Goal: Task Accomplishment & Management: Manage account settings

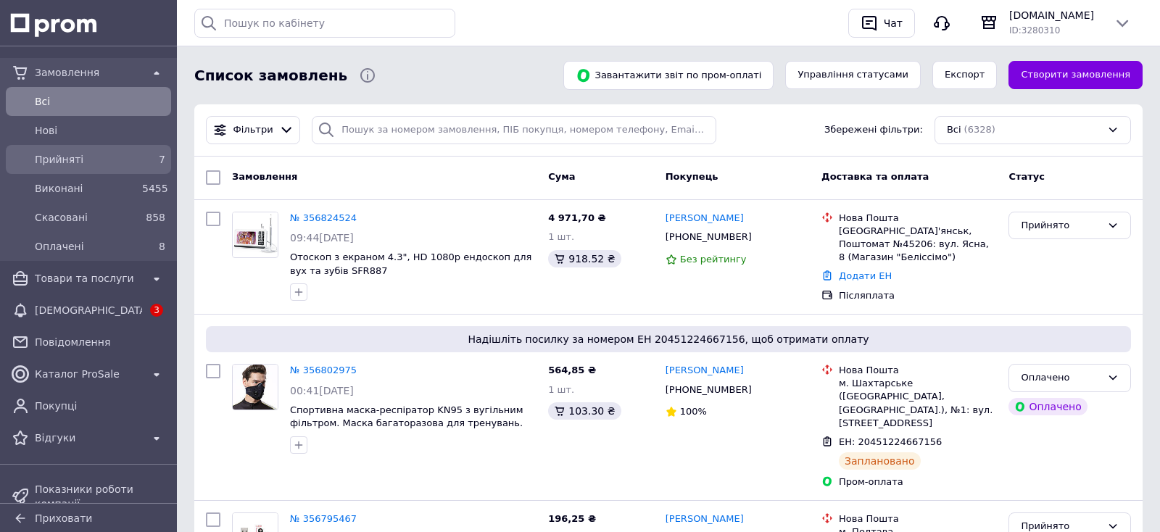
click at [125, 165] on span "Прийняті" at bounding box center [86, 159] width 102 height 15
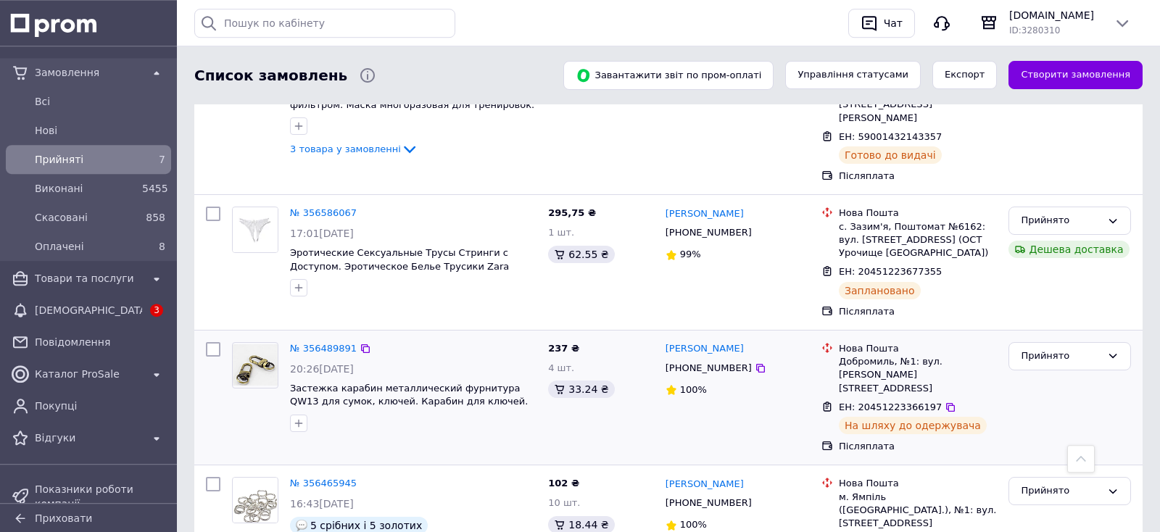
scroll to position [653, 0]
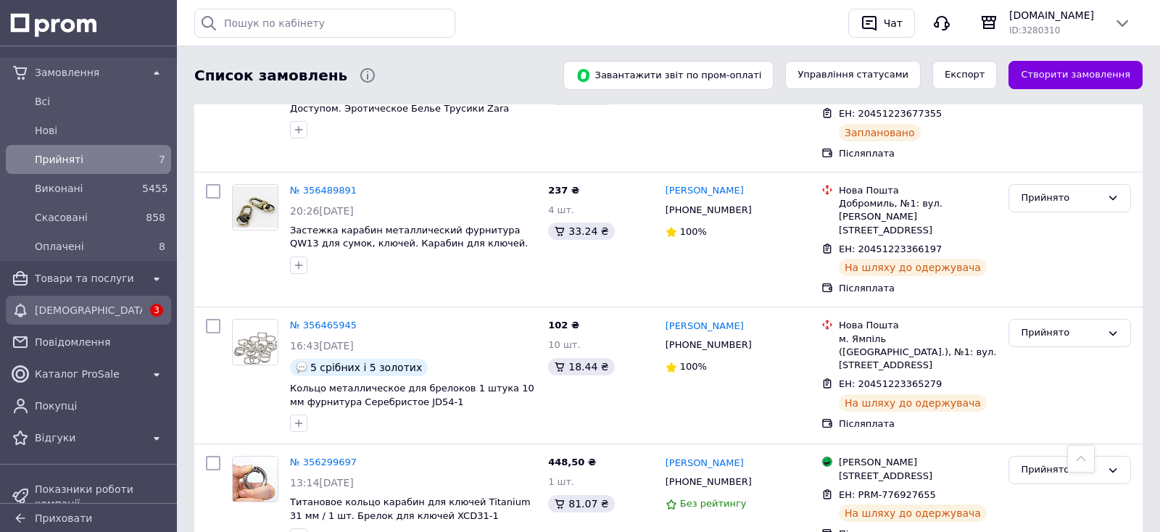
click at [94, 306] on span "[DEMOGRAPHIC_DATA]" at bounding box center [88, 310] width 107 height 15
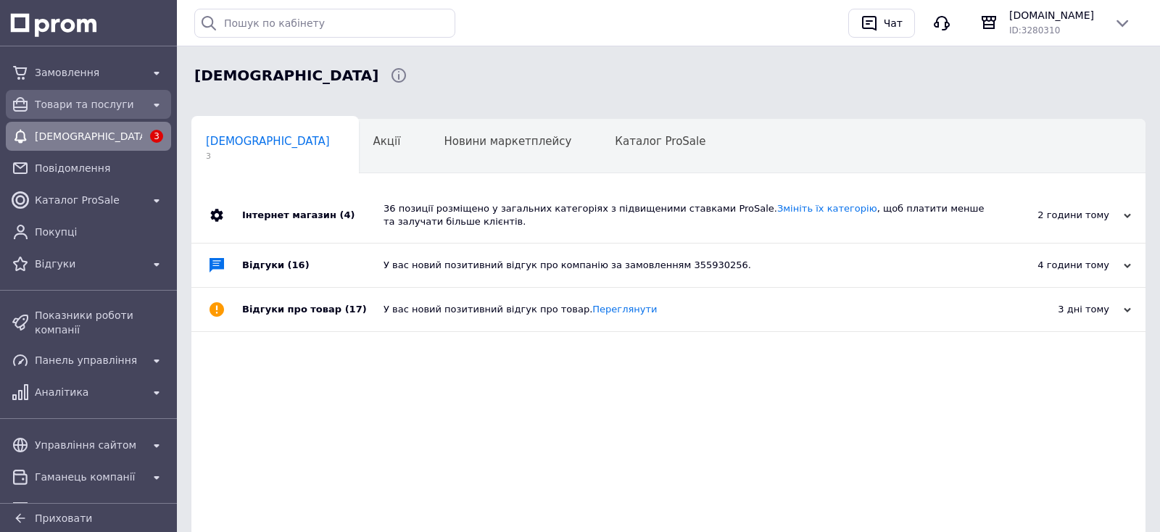
click at [52, 99] on span "Товари та послуги" at bounding box center [88, 104] width 107 height 15
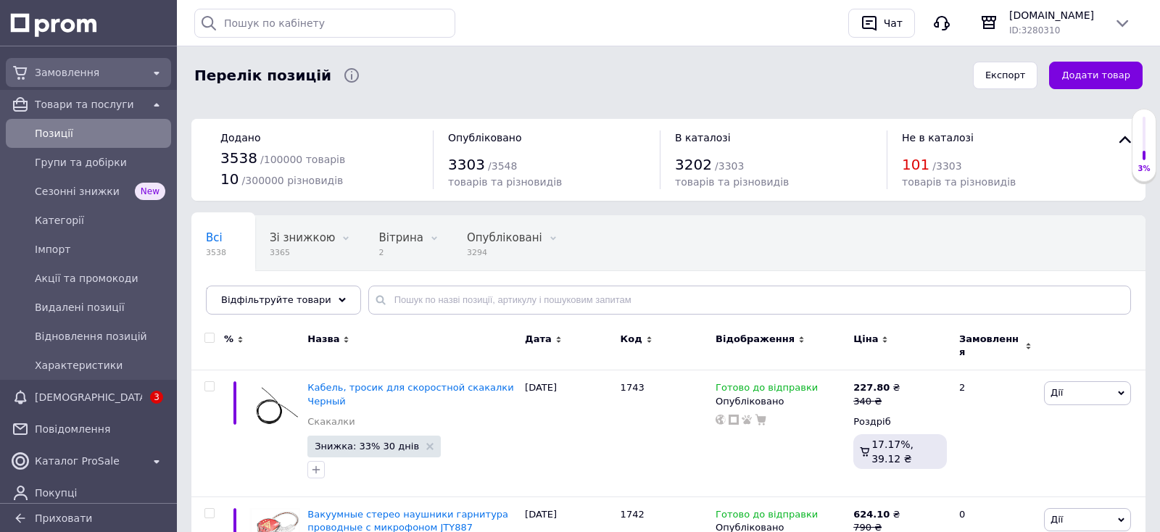
click at [91, 70] on span "Замовлення" at bounding box center [88, 72] width 107 height 15
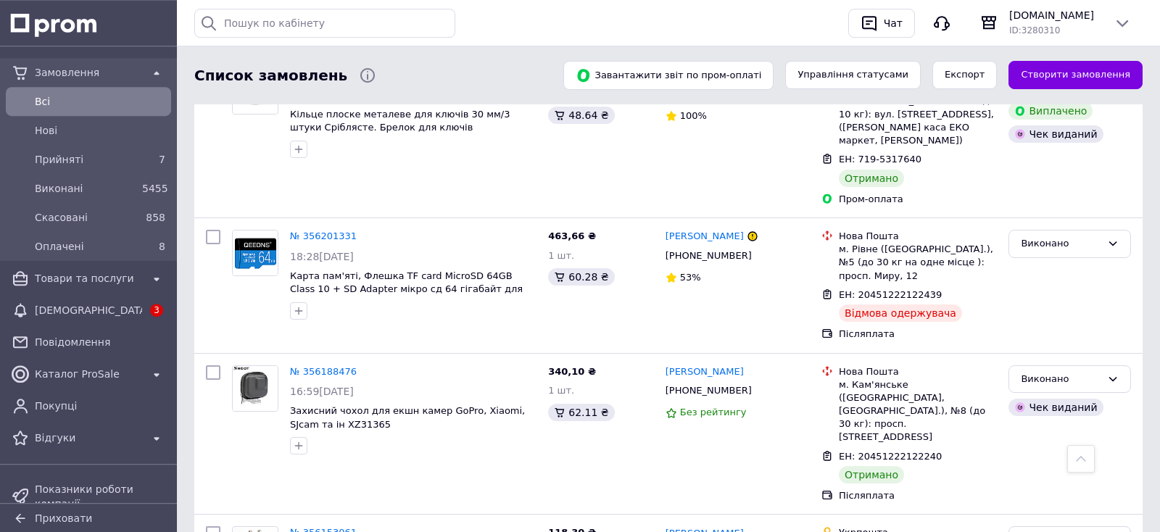
scroll to position [2404, 0]
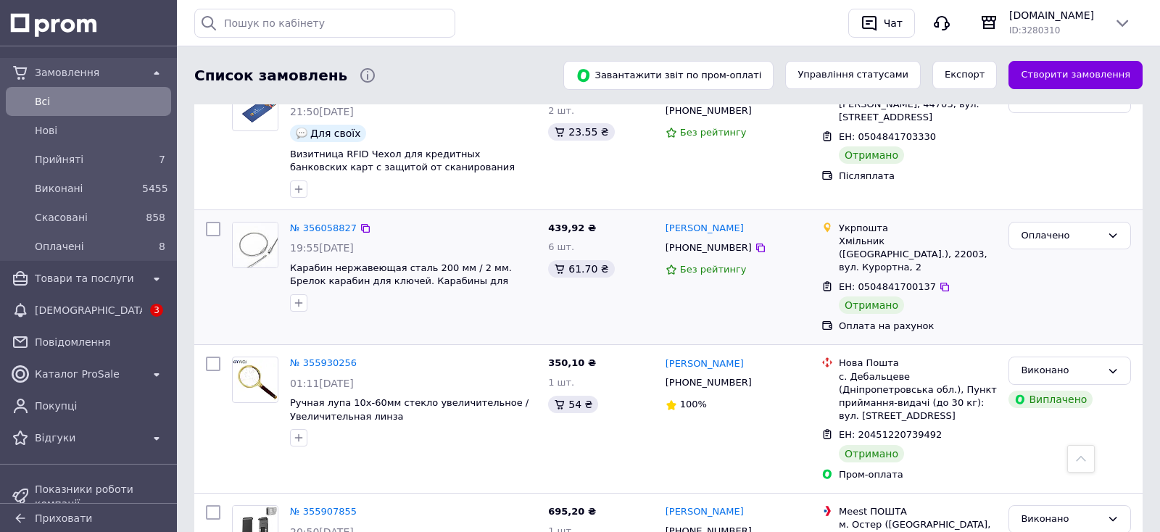
scroll to position [457, 0]
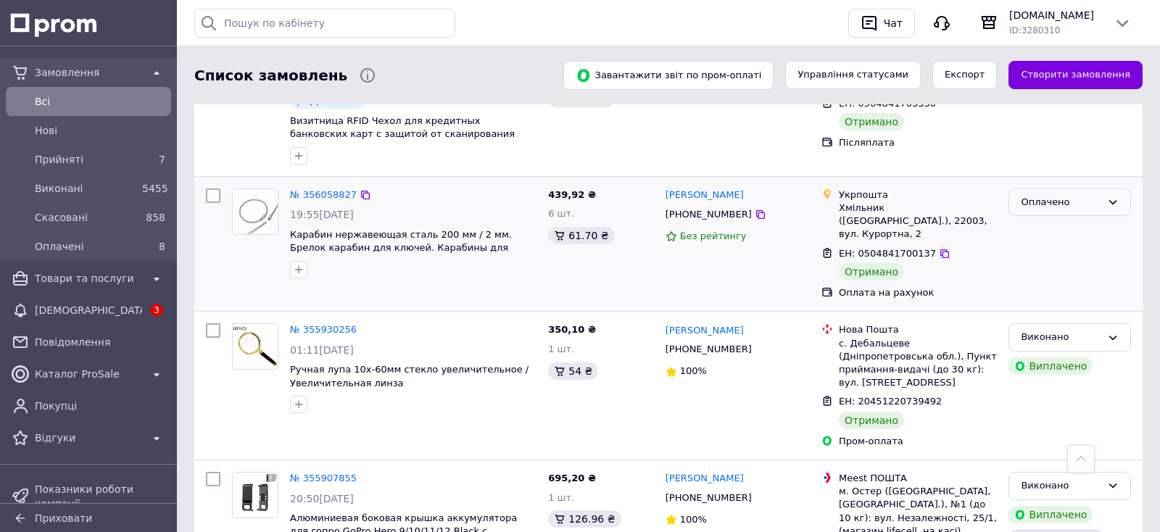
click at [1041, 189] on div "Оплачено" at bounding box center [1070, 203] width 123 height 28
click at [1049, 246] on li "Виконано" at bounding box center [1069, 259] width 121 height 27
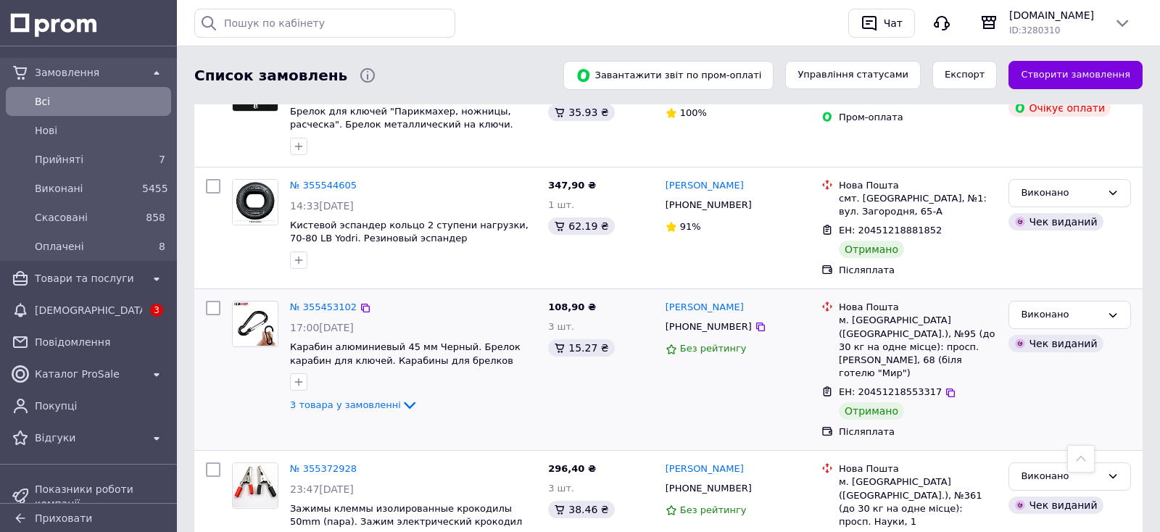
scroll to position [2354, 0]
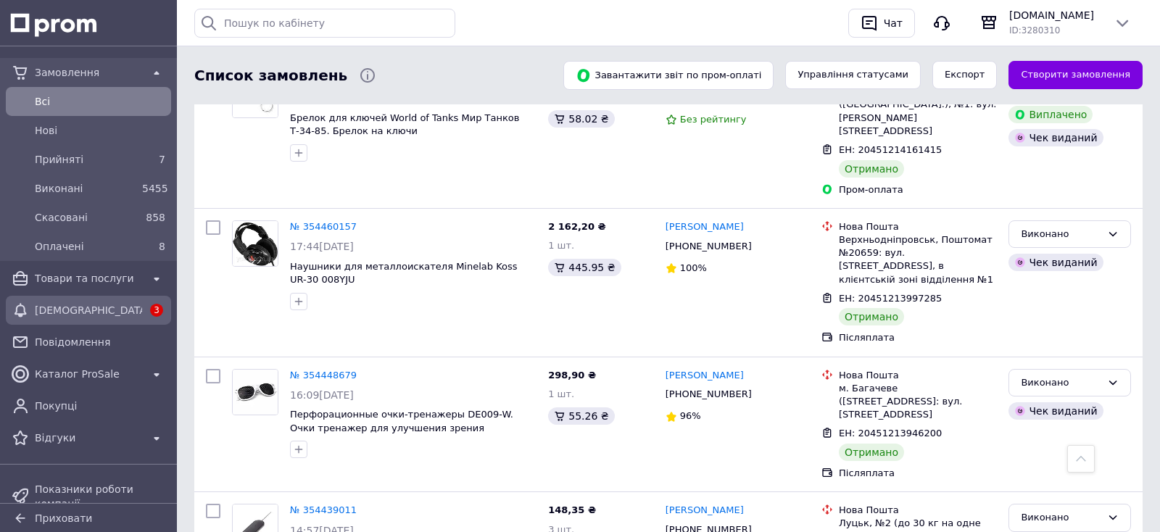
scroll to position [2390, 0]
click at [107, 313] on span "[DEMOGRAPHIC_DATA]" at bounding box center [88, 310] width 107 height 15
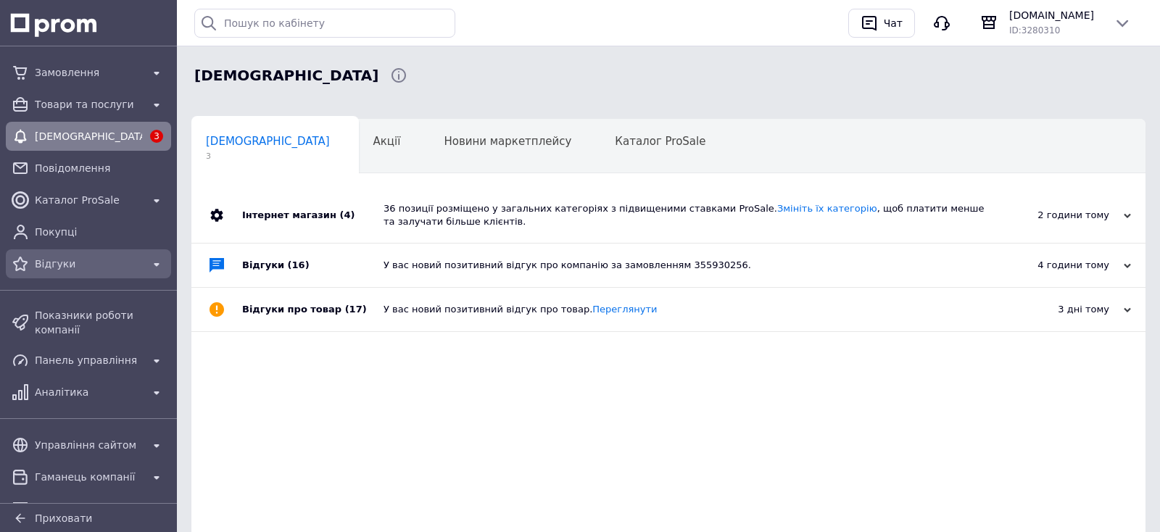
click at [50, 267] on span "Відгуки" at bounding box center [88, 264] width 107 height 15
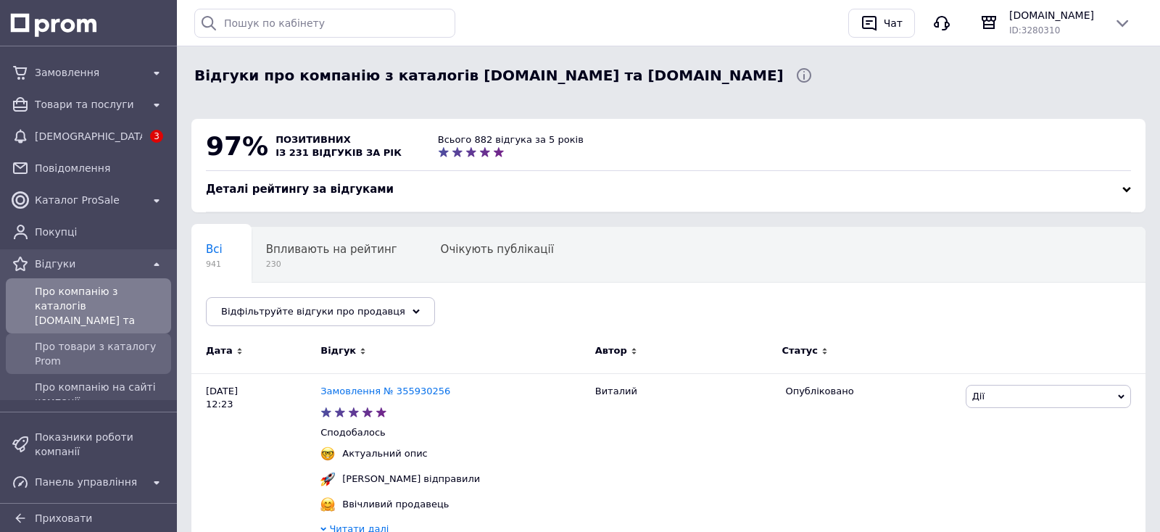
click at [75, 339] on span "Про товари з каталогу Prom" at bounding box center [100, 353] width 131 height 29
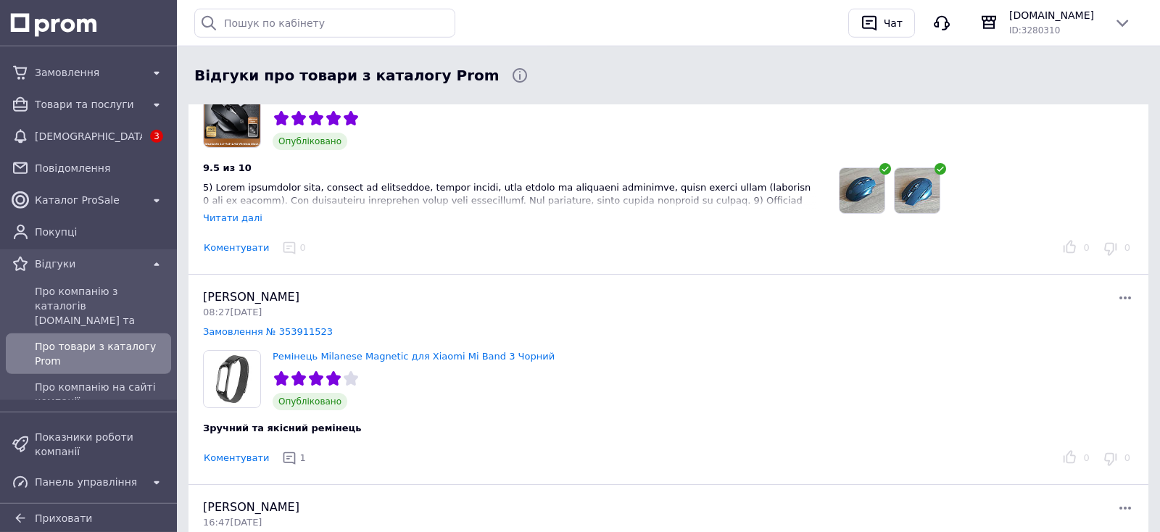
scroll to position [609, 0]
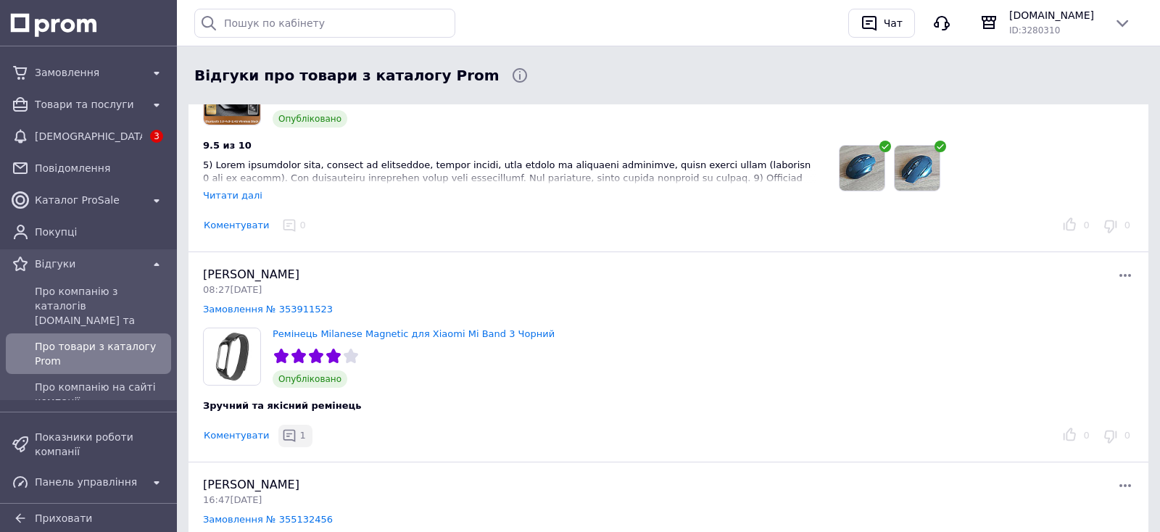
click at [284, 439] on icon "button" at bounding box center [290, 436] width 12 height 12
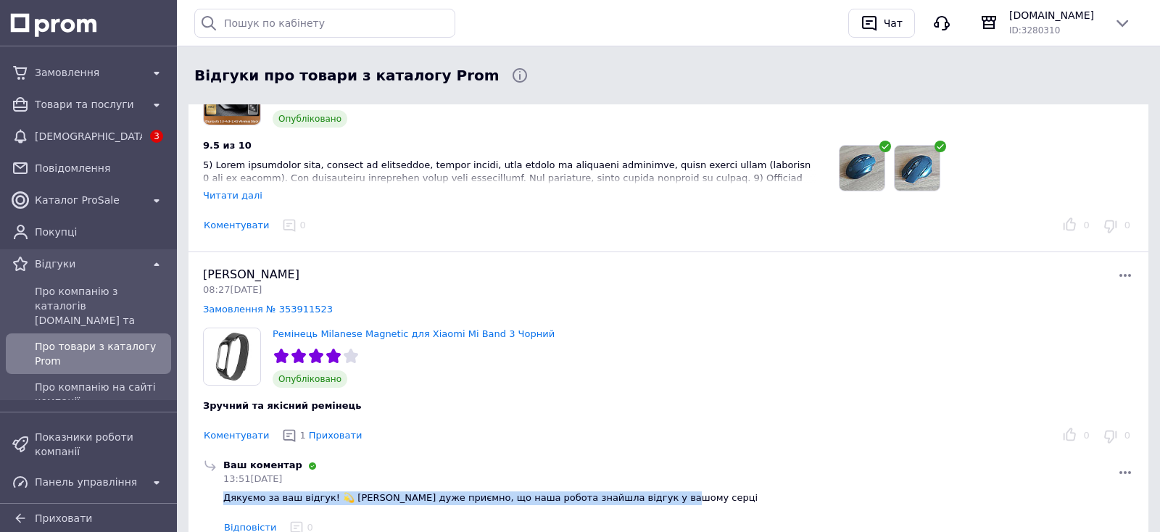
copy span "Дякуємо за ваш відгук! 💫 Нам дуже приємно, що наша робота знайшла відгук у вашо…"
drag, startPoint x: 640, startPoint y: 493, endPoint x: 225, endPoint y: 497, distance: 415.5
click at [225, 497] on div "Дякуємо за ваш відгук! 💫 Нам дуже приємно, що наша робота знайшла відгук у вашо…" at bounding box center [678, 499] width 911 height 14
click at [244, 230] on button "Коментувати" at bounding box center [236, 225] width 67 height 15
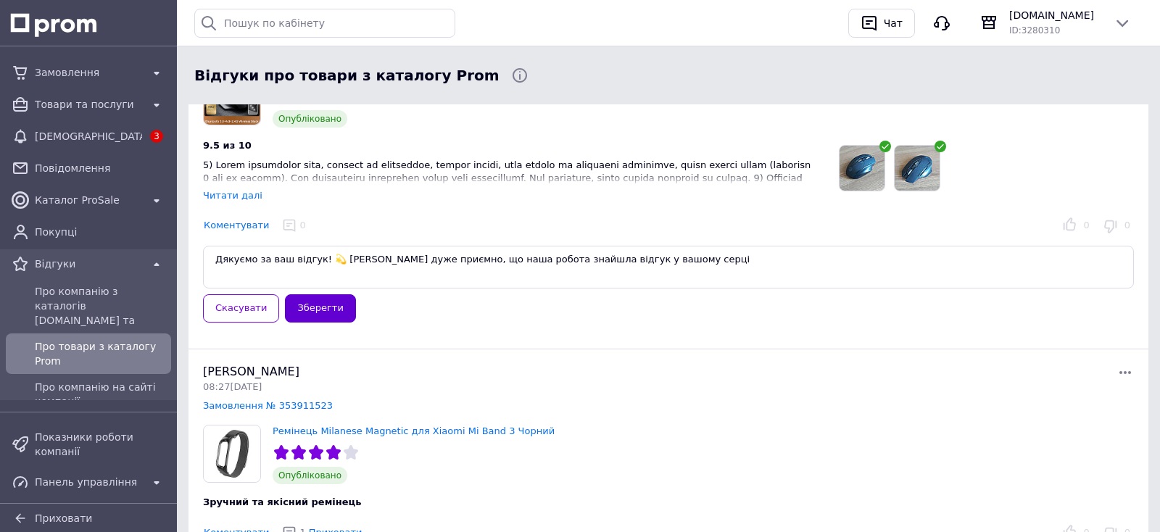
type textarea "Дякуємо за ваш відгук! 💫 Нам дуже приємно, що наша робота знайшла відгук у вашо…"
click at [314, 305] on button "Зберегти" at bounding box center [320, 308] width 70 height 28
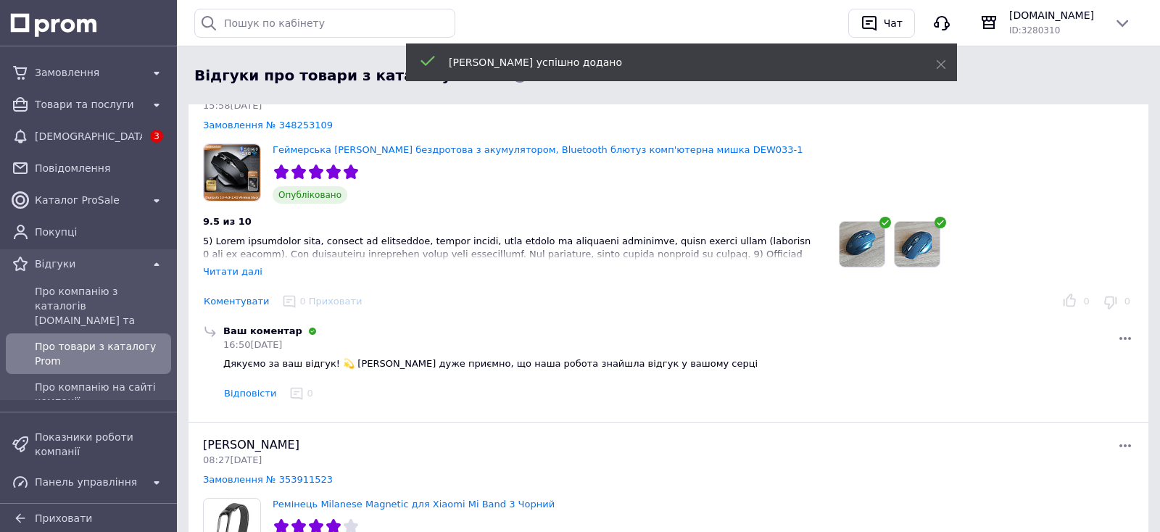
scroll to position [457, 0]
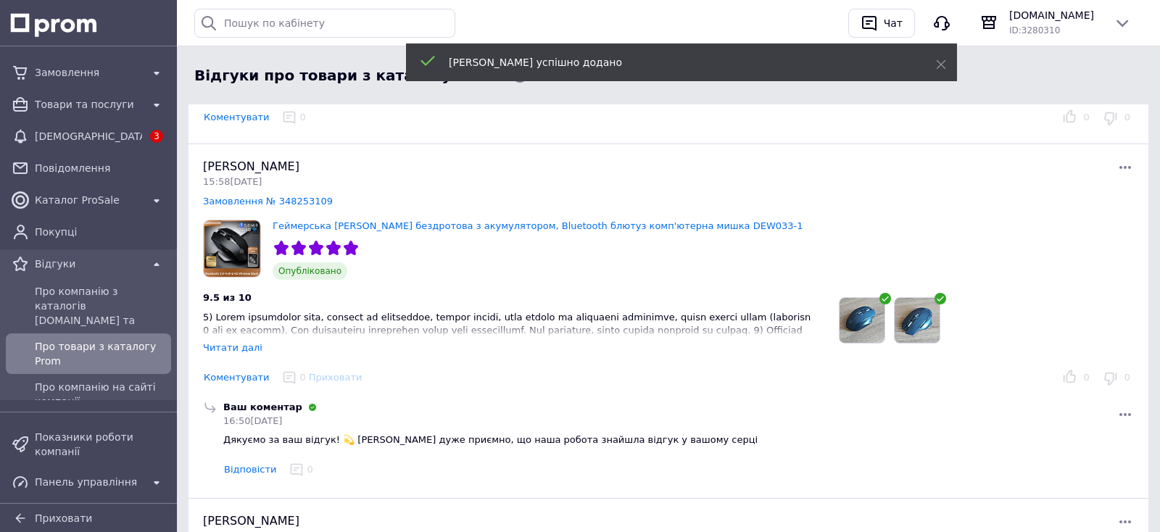
click at [234, 113] on button "Коментувати" at bounding box center [236, 117] width 67 height 15
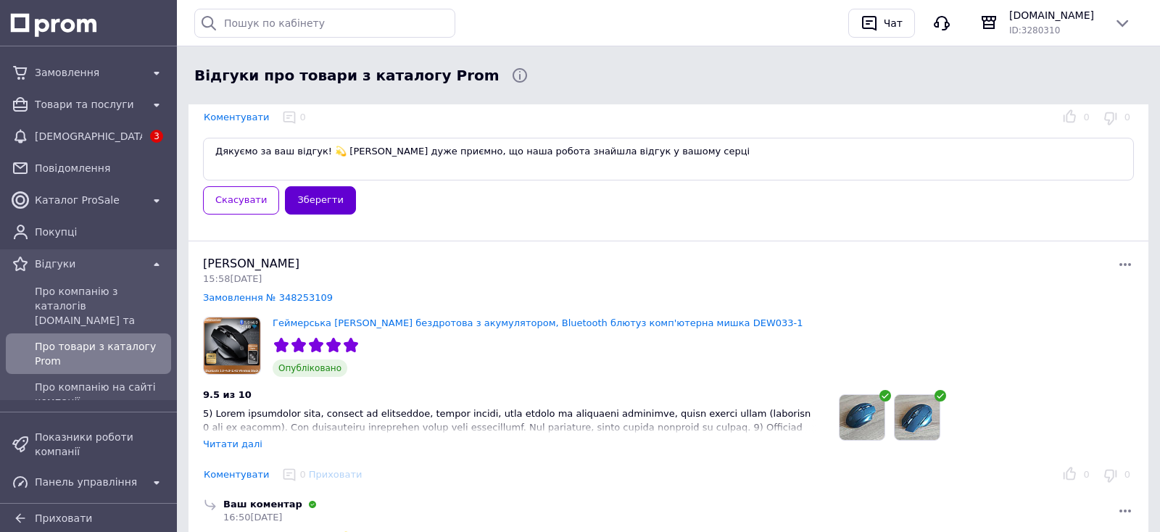
type textarea "Дякуємо за ваш відгук! 💫 Нам дуже приємно, що наша робота знайшла відгук у вашо…"
click at [297, 197] on button "Зберегти" at bounding box center [320, 200] width 70 height 28
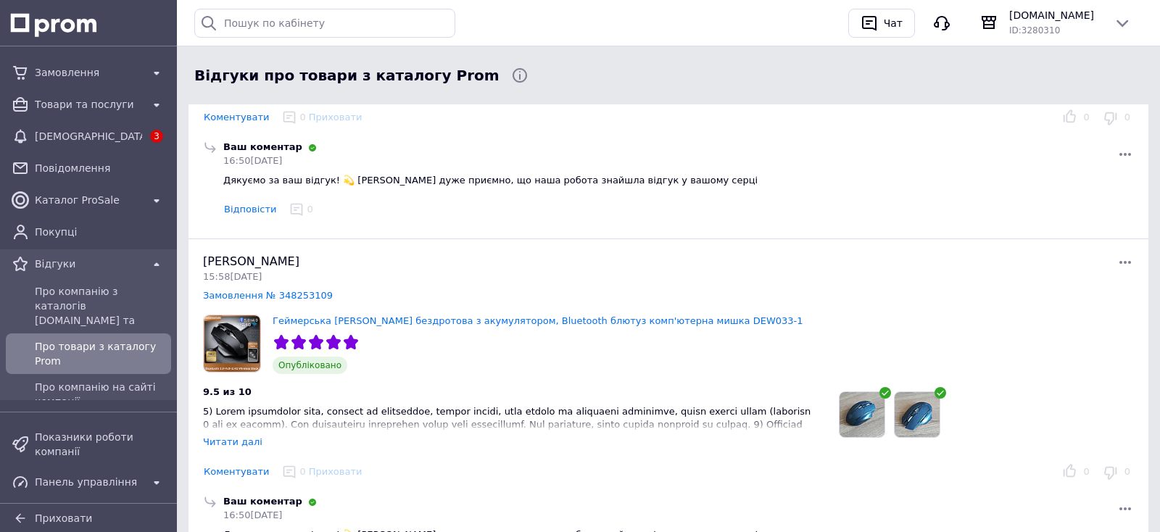
click at [237, 442] on div "Читати далі" at bounding box center [232, 442] width 59 height 11
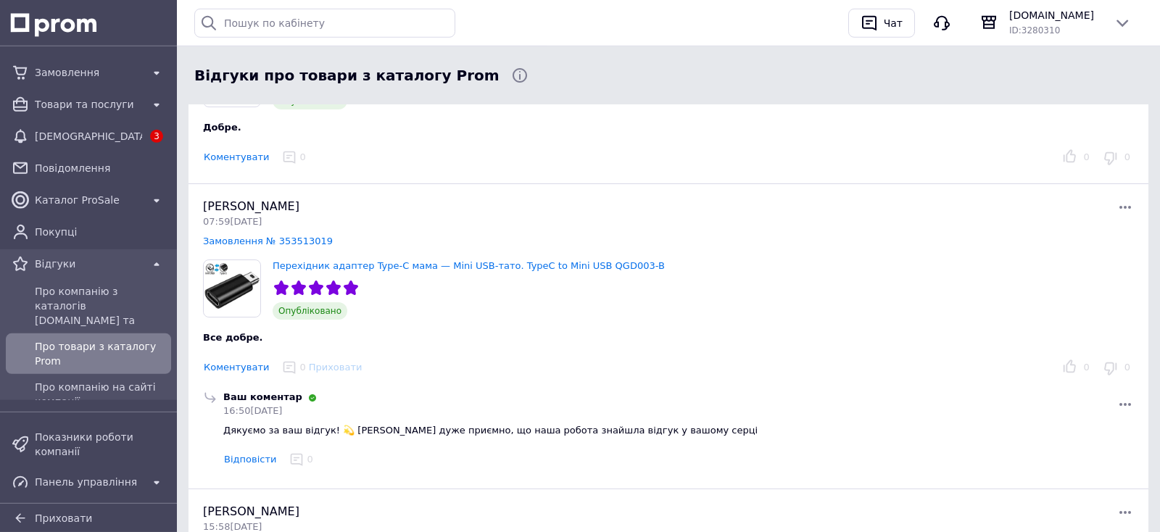
scroll to position [152, 0]
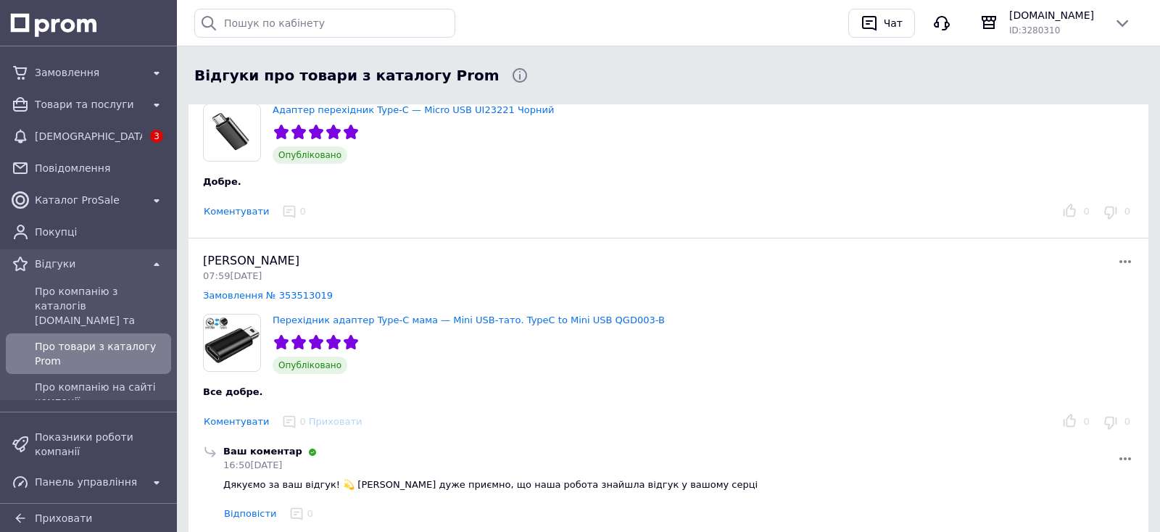
click at [237, 214] on button "Коментувати" at bounding box center [236, 211] width 67 height 15
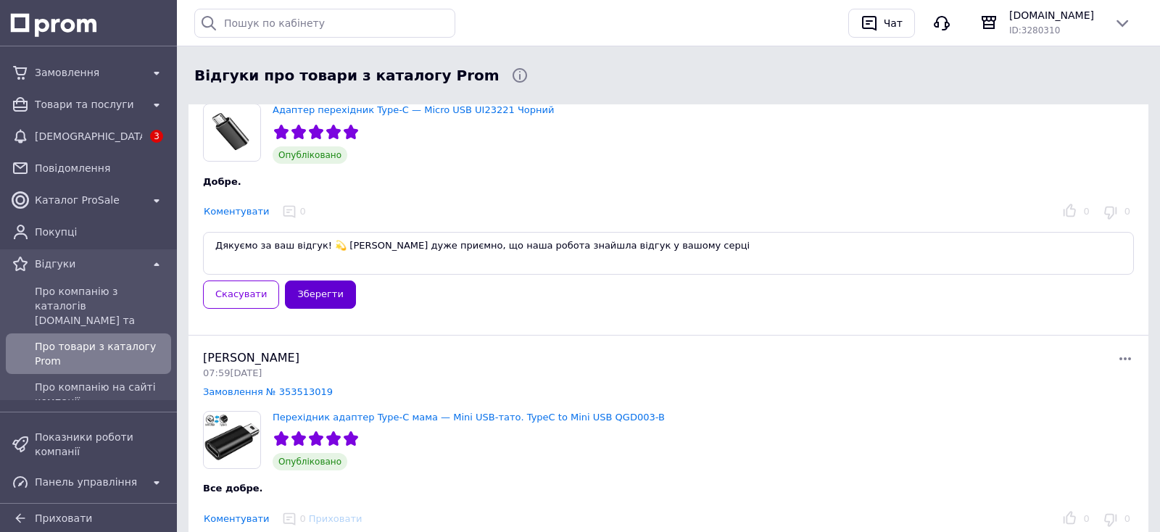
type textarea "Дякуємо за ваш відгук! 💫 Нам дуже приємно, що наша робота знайшла відгук у вашо…"
click at [319, 298] on button "Зберегти" at bounding box center [320, 295] width 70 height 28
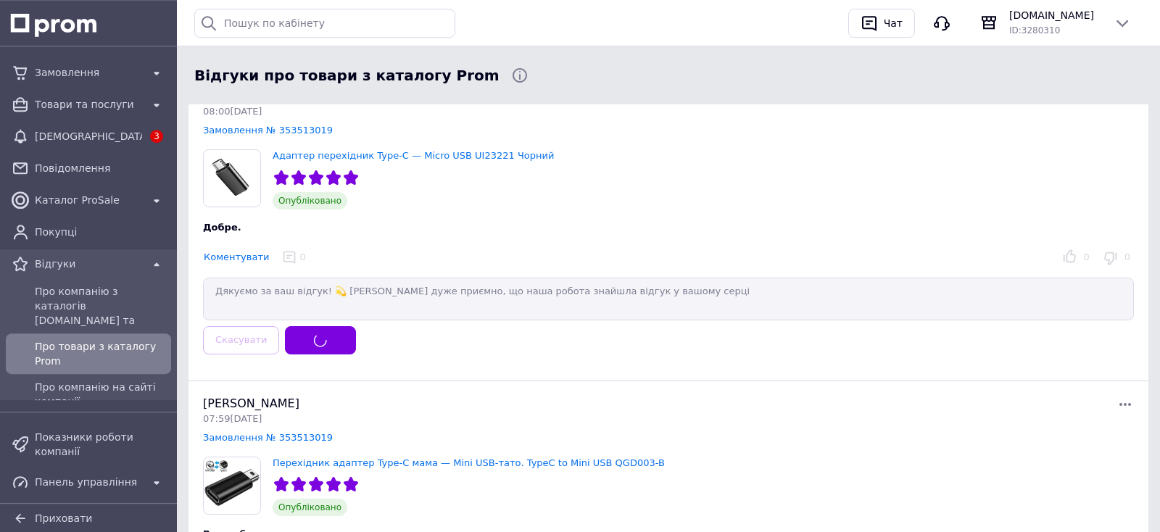
scroll to position [76, 0]
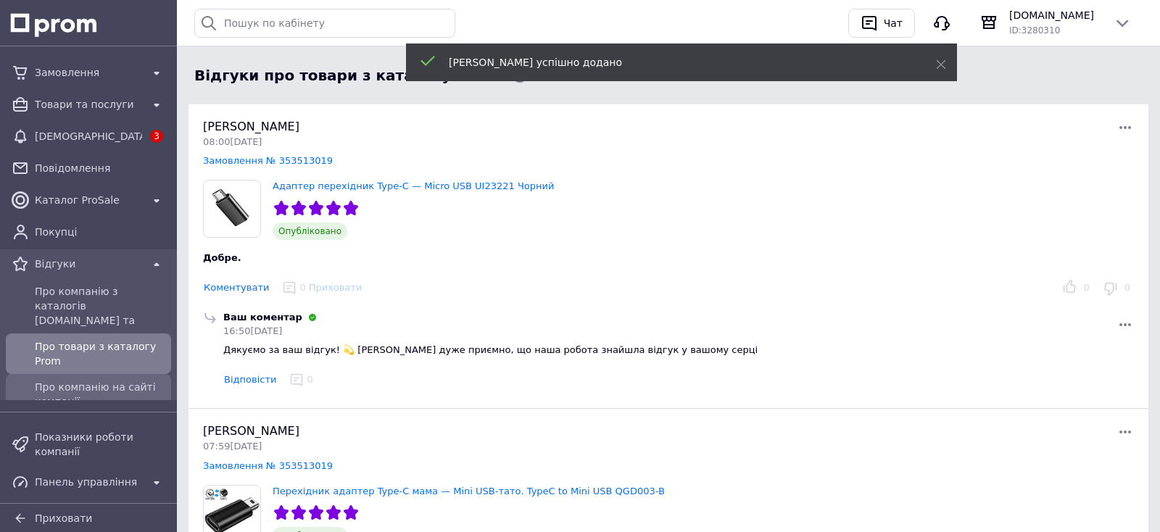
click at [104, 380] on span "Про компанію на сайті компанії" at bounding box center [100, 394] width 131 height 29
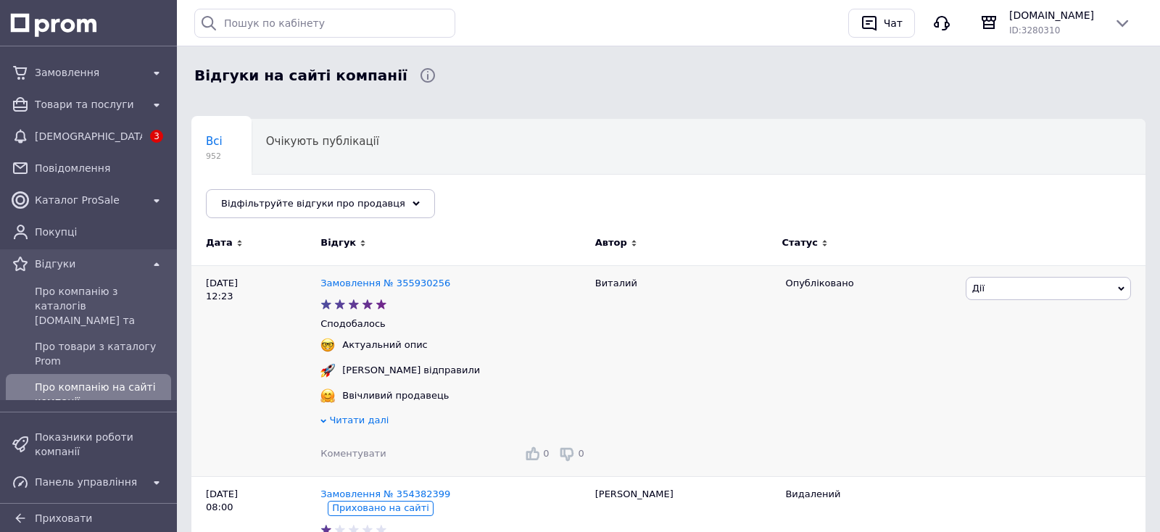
click at [360, 458] on span "Коментувати" at bounding box center [353, 453] width 65 height 11
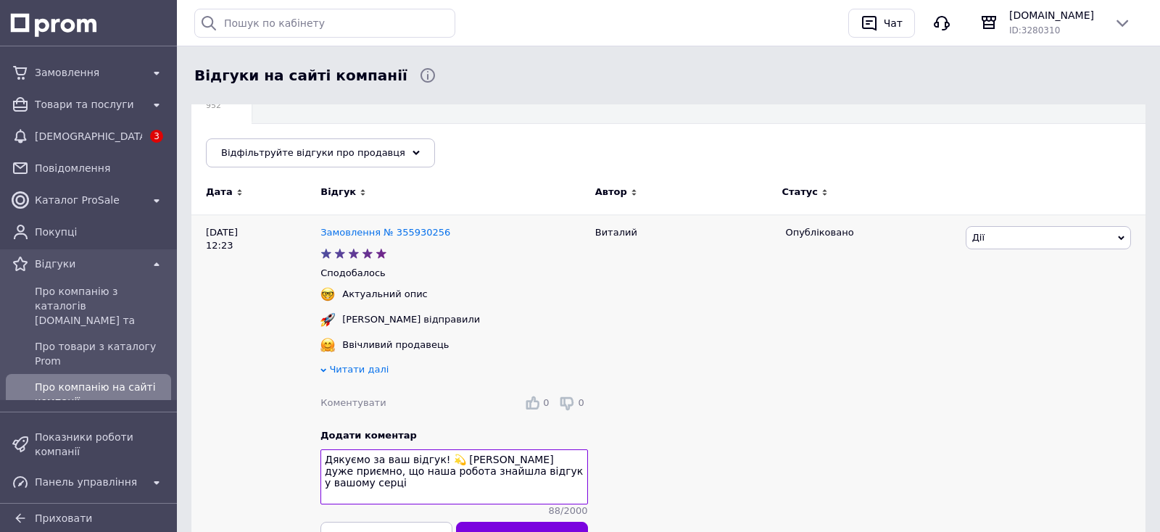
scroll to position [78, 0]
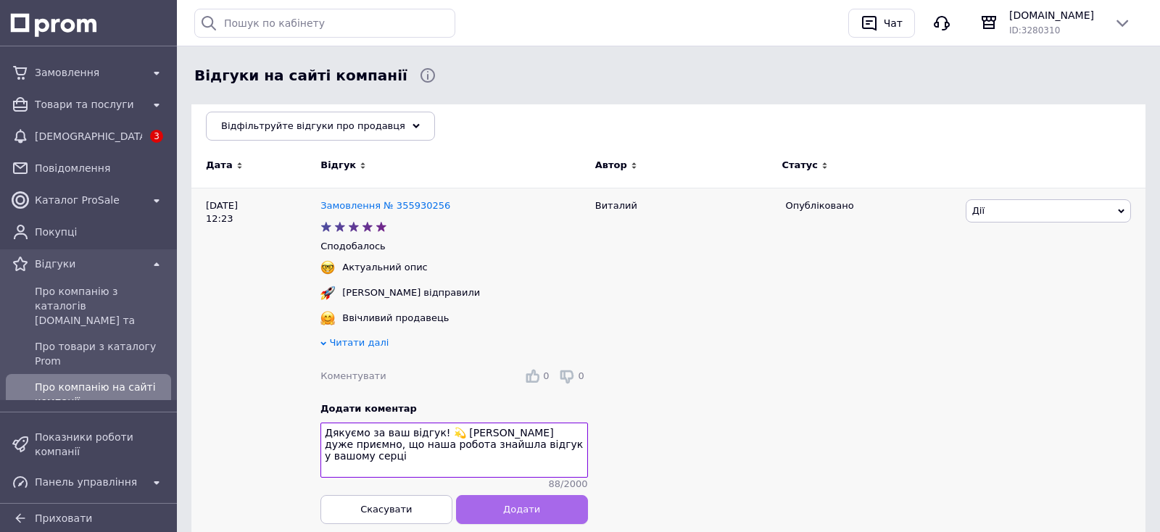
type textarea "Дякуємо за ваш відгук! 💫 Нам дуже приємно, що наша робота знайшла відгук у вашо…"
click at [542, 516] on button "Додати" at bounding box center [522, 509] width 132 height 29
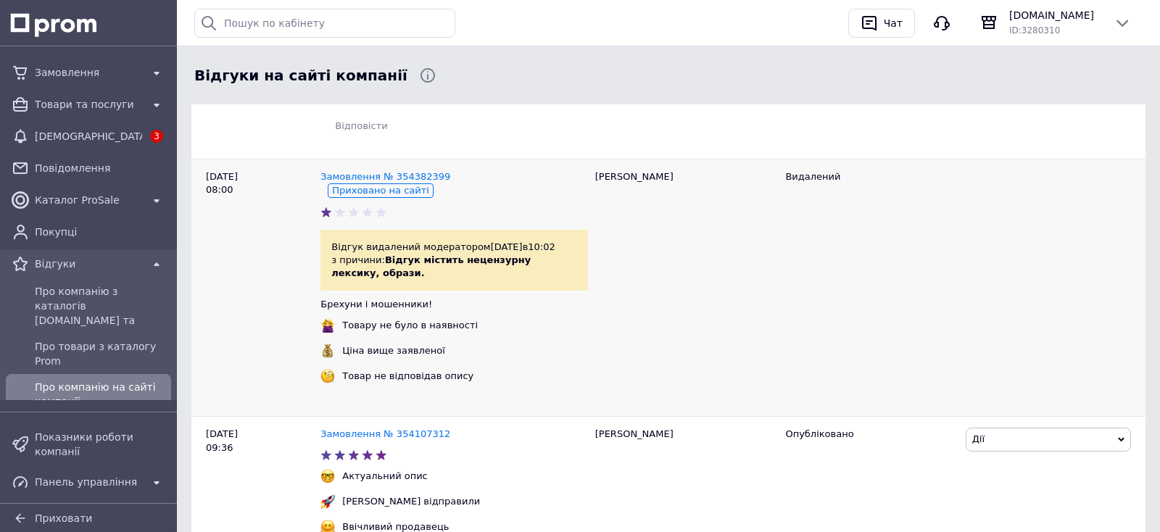
scroll to position [611, 0]
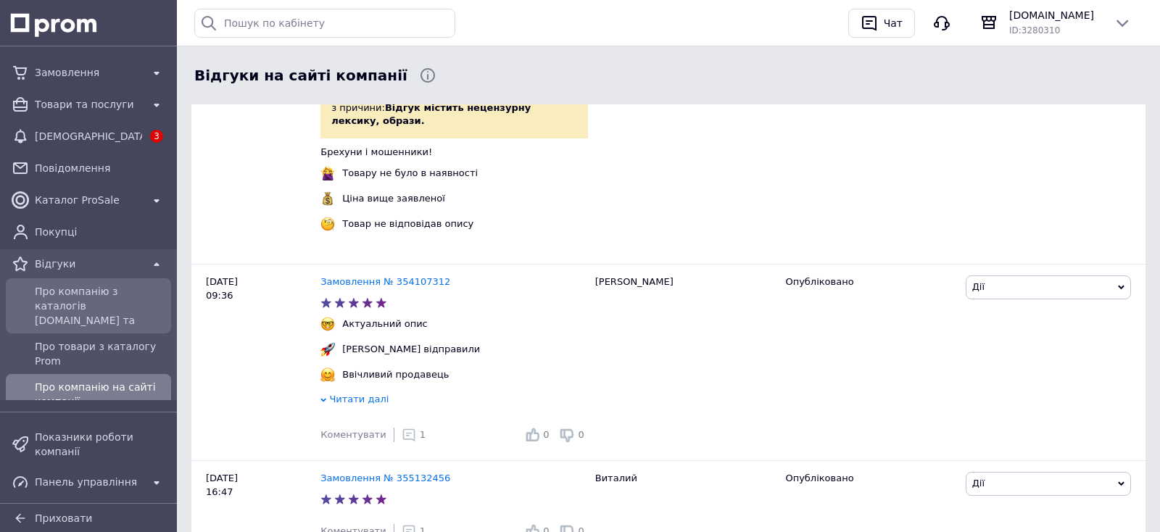
click at [74, 292] on span "Про компанію з каталогів Prom.ua та Bigl.ua" at bounding box center [100, 306] width 131 height 44
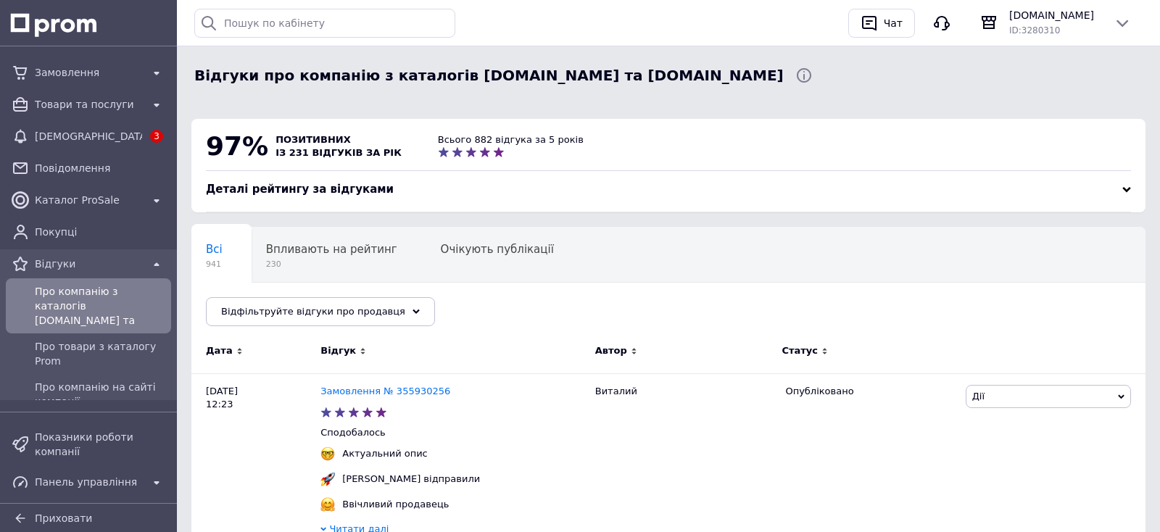
click at [88, 50] on div "Замовлення Товари та послуги Сповіщення 3 Повідомлення Каталог ProSale Покупці …" at bounding box center [88, 274] width 177 height 457
click at [87, 62] on div "Замовлення" at bounding box center [89, 72] width 160 height 23
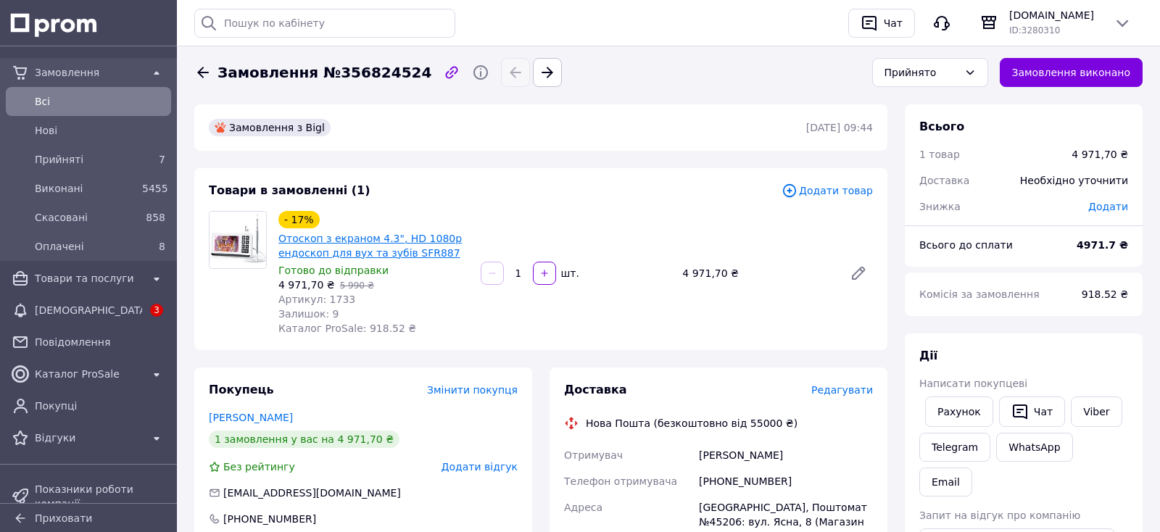
click at [388, 241] on link "Отоскоп з екраном 4.3", HD 1080p ендоскоп для вух та зубів SFR887" at bounding box center [369, 246] width 183 height 26
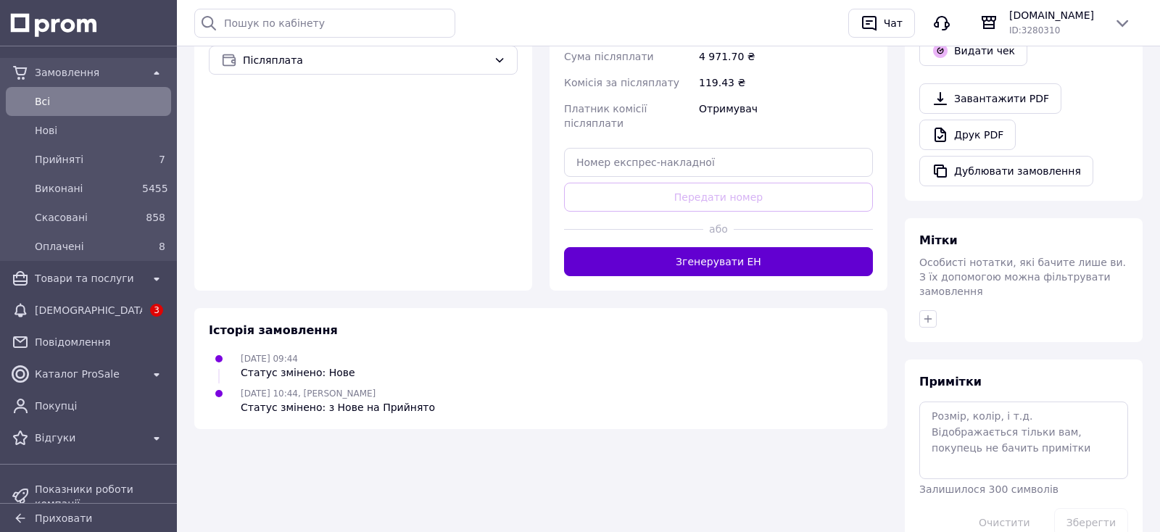
click at [760, 247] on button "Згенерувати ЕН" at bounding box center [718, 261] width 309 height 29
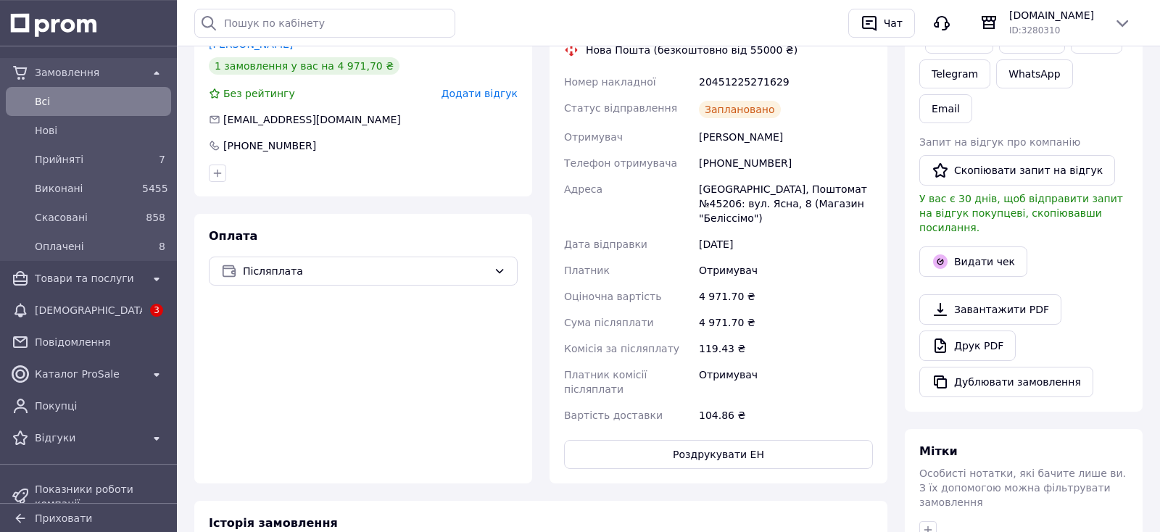
scroll to position [280, 0]
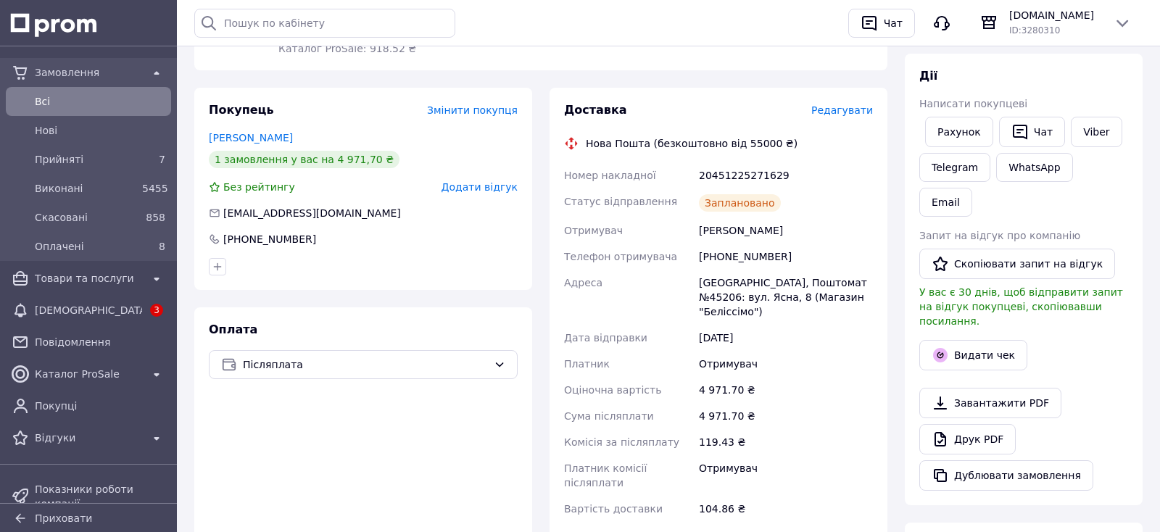
click at [763, 176] on div "20451225271629" at bounding box center [786, 175] width 180 height 26
copy div "20451225271629"
click at [1032, 131] on button "Чат" at bounding box center [1032, 132] width 66 height 30
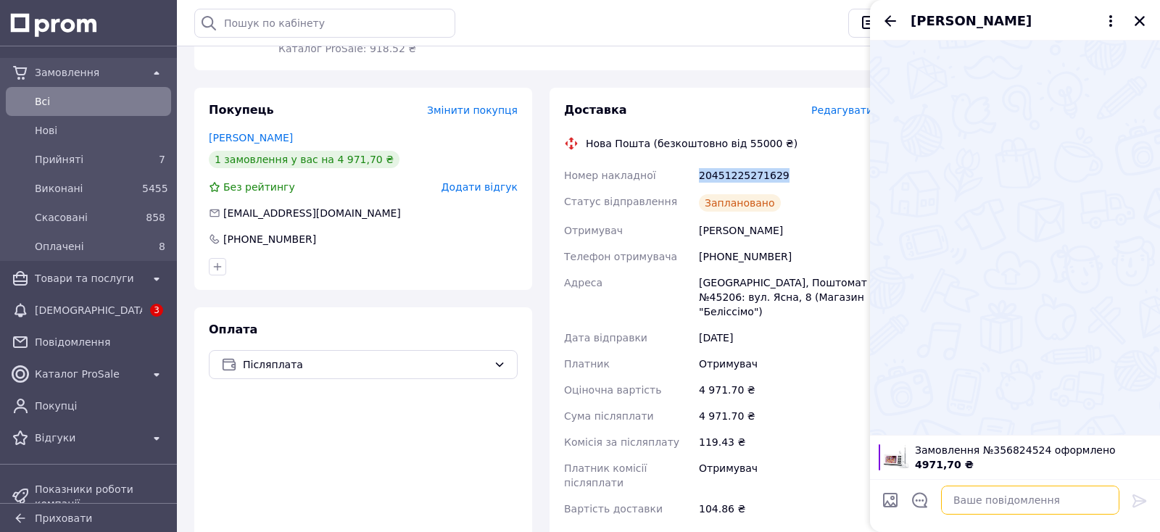
click at [1038, 496] on textarea at bounding box center [1030, 500] width 178 height 29
paste textarea "20451225271629"
type textarea "20451225271629"
click at [1140, 504] on icon at bounding box center [1140, 501] width 14 height 13
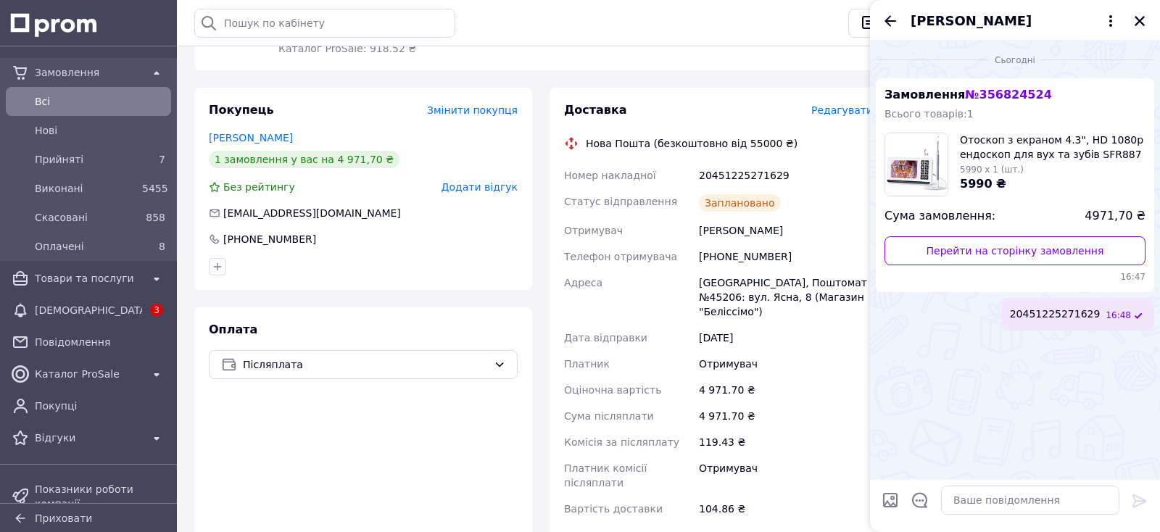
click at [1141, 20] on icon "Закрити" at bounding box center [1140, 21] width 10 height 10
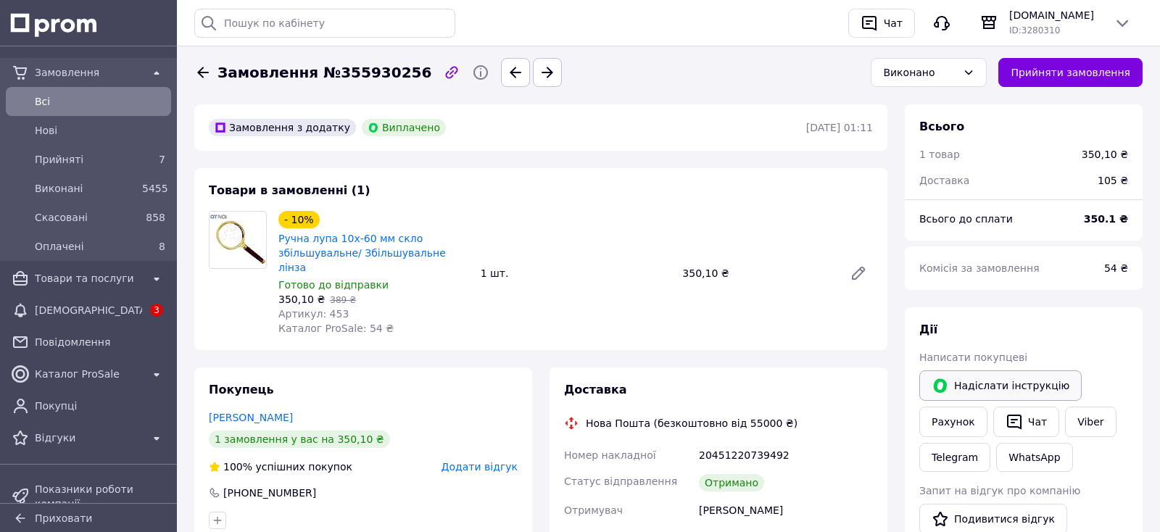
click at [983, 387] on button "Надіслати інструкцію" at bounding box center [1001, 386] width 162 height 30
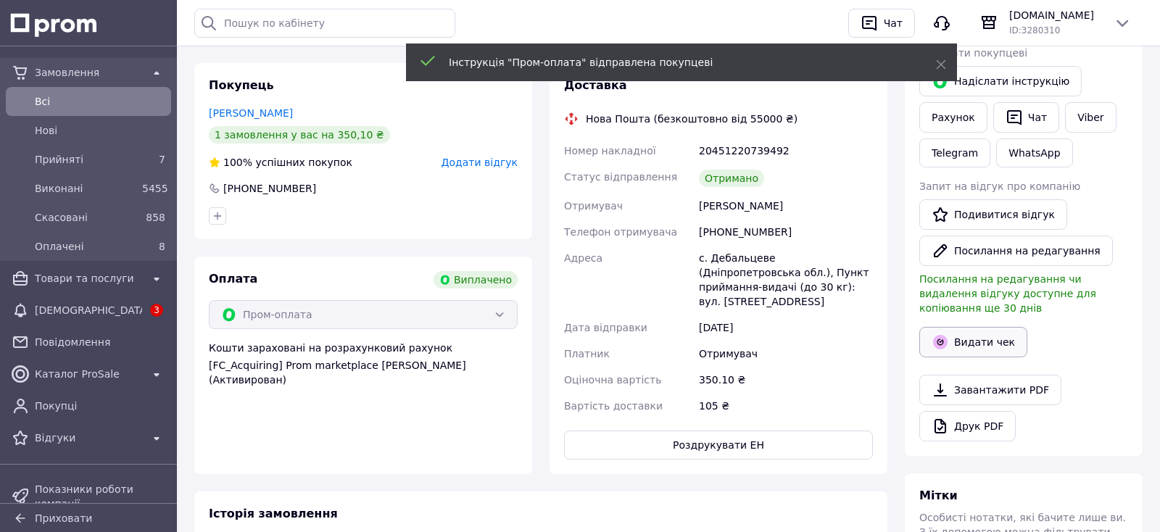
click at [988, 331] on button "Видати чек" at bounding box center [974, 342] width 108 height 30
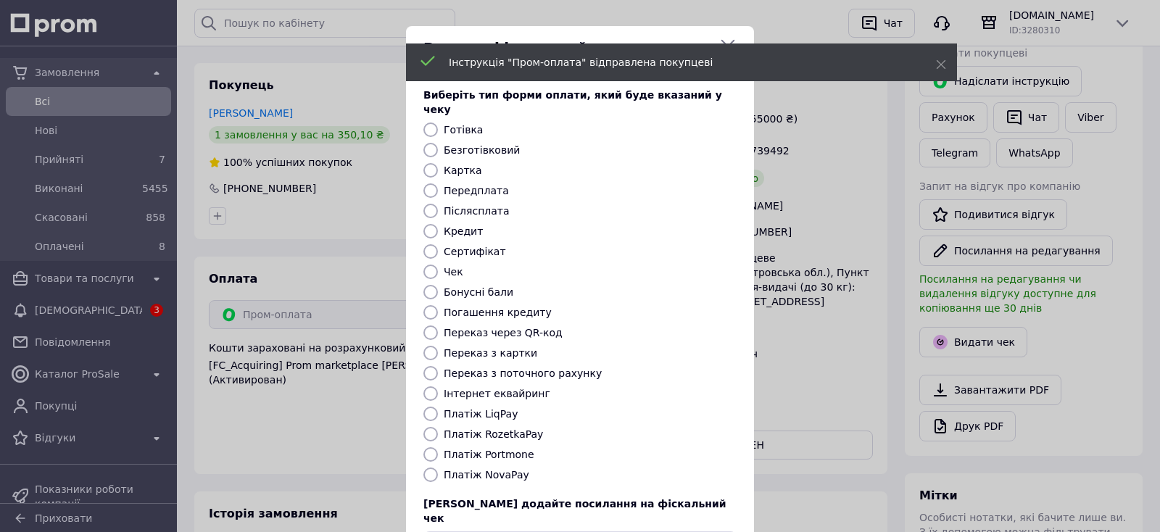
click at [495, 429] on label "Платіж RozetkaPay" at bounding box center [493, 435] width 99 height 12
click at [438, 427] on input "Платіж RozetkaPay" at bounding box center [430, 434] width 15 height 15
radio input "true"
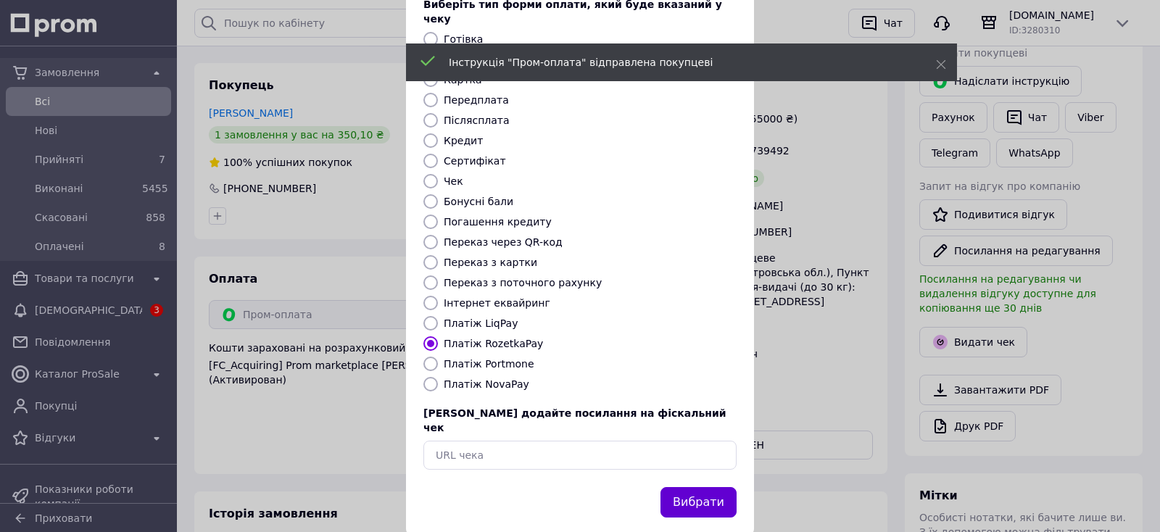
click at [707, 487] on button "Вибрати" at bounding box center [699, 502] width 76 height 31
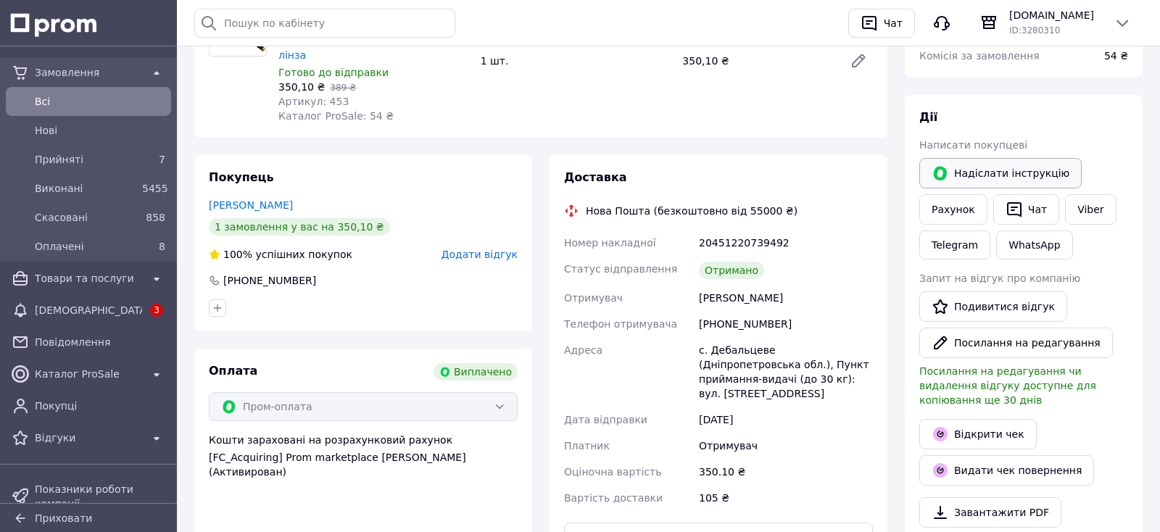
scroll to position [228, 0]
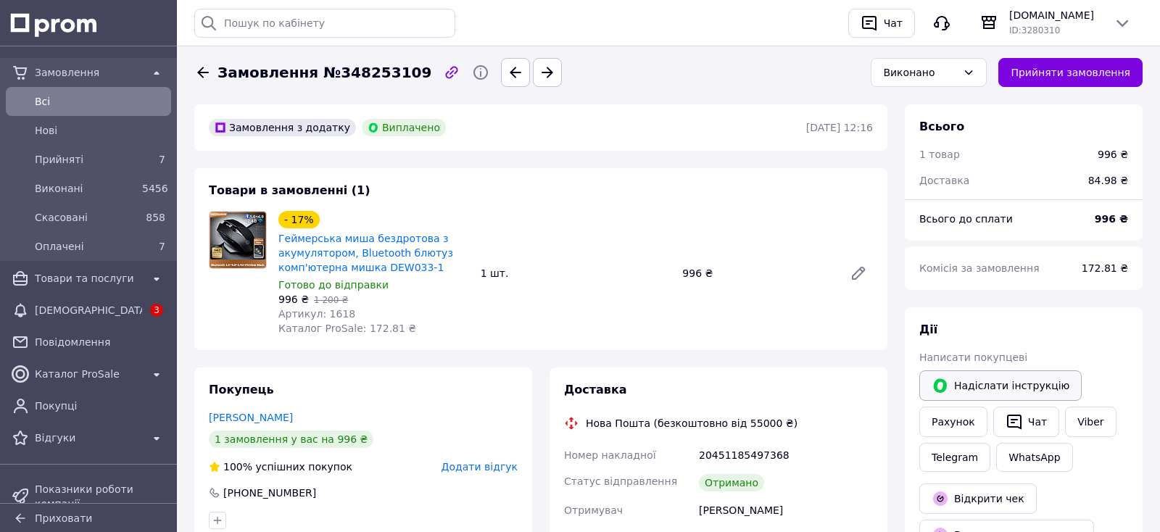
click at [1004, 387] on button "Надіслати інструкцію" at bounding box center [1001, 386] width 162 height 30
click at [1010, 408] on button "Чат" at bounding box center [1026, 422] width 66 height 30
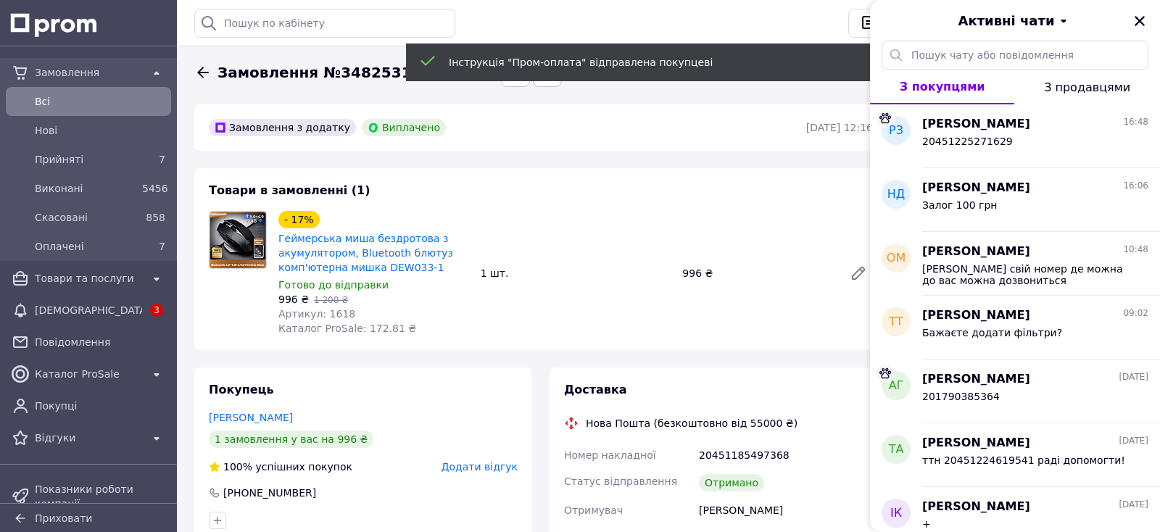
click at [1020, 420] on div "[PERSON_NAME] [DATE] 201790385364" at bounding box center [1041, 392] width 238 height 64
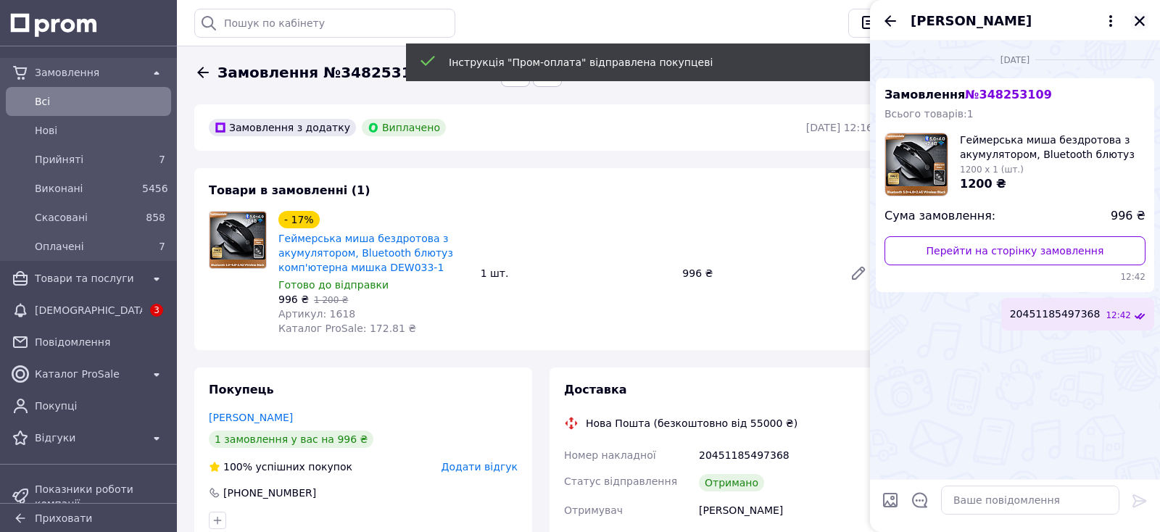
click at [1143, 20] on icon "Закрити" at bounding box center [1139, 21] width 13 height 13
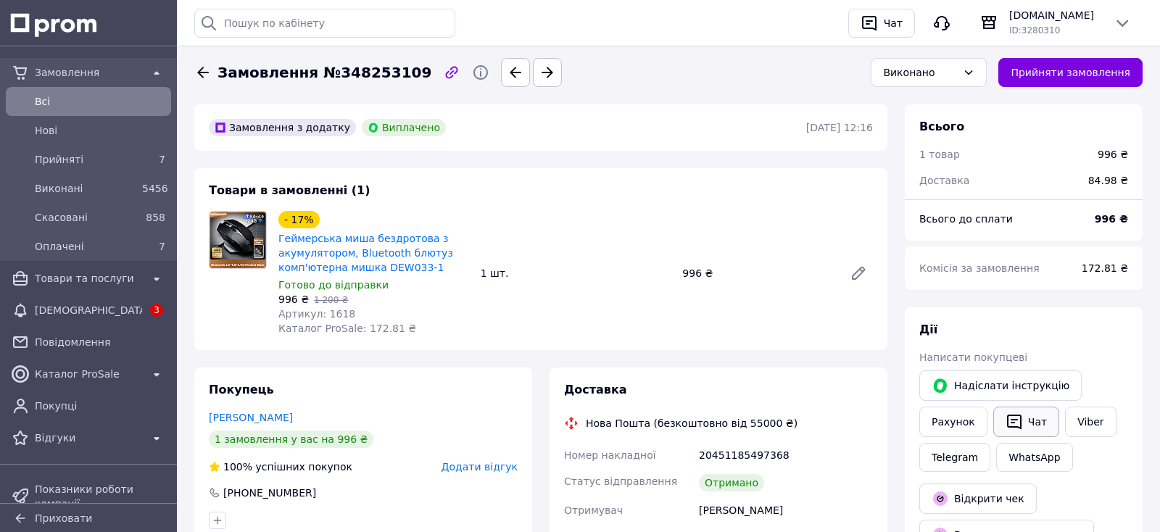
click at [1028, 424] on button "Чат" at bounding box center [1026, 422] width 66 height 30
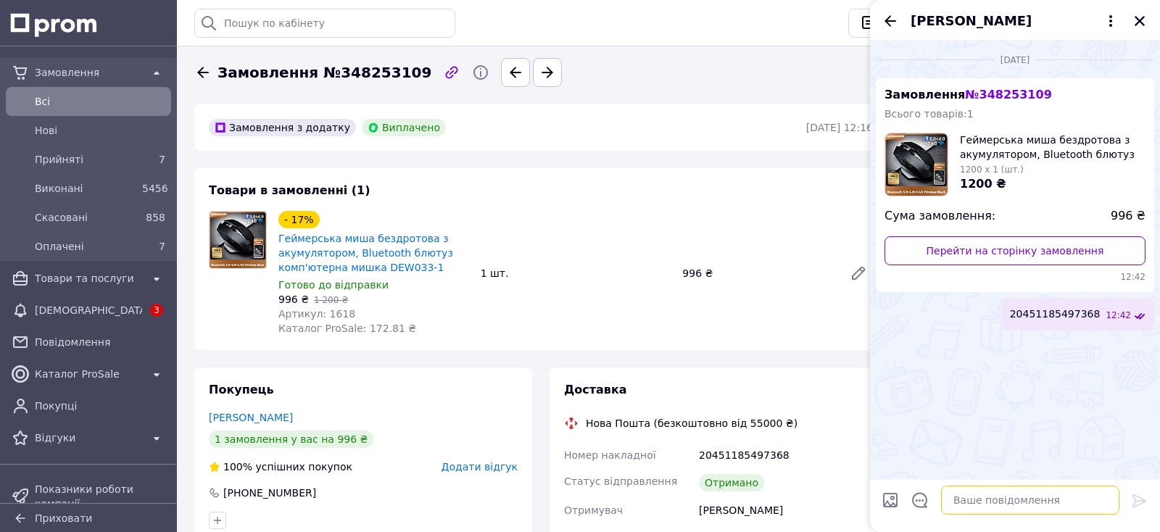
click at [1009, 498] on textarea at bounding box center [1030, 500] width 178 height 29
paste textarea "Дякуємо за ваш відгук! 💫 [PERSON_NAME] дуже приємно, що наша робота знайшла від…"
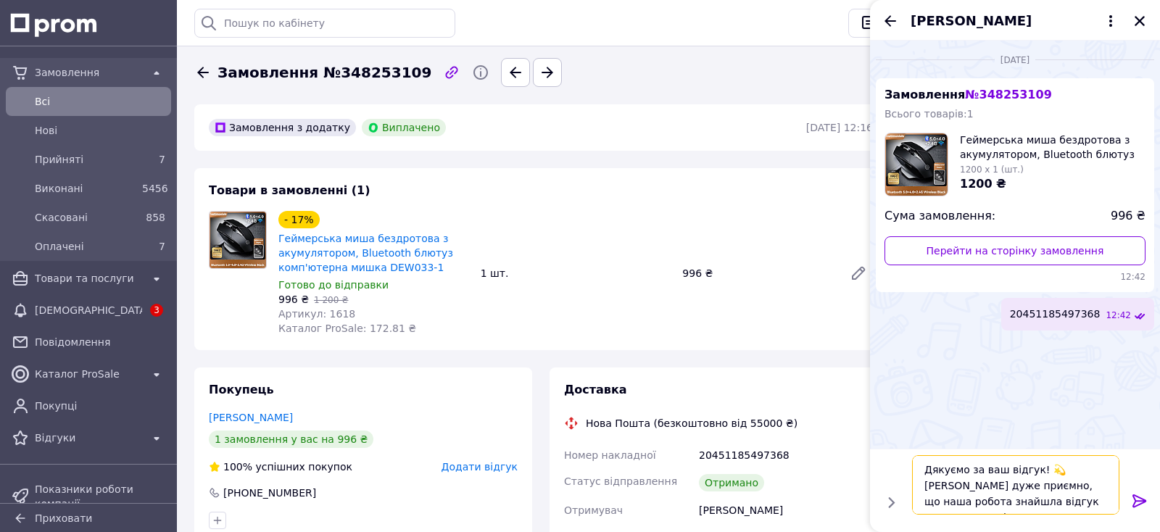
type textarea "Дякуємо за ваш відгук! 💫 [PERSON_NAME] дуже приємно, що наша робота знайшла від…"
click at [1133, 497] on icon at bounding box center [1140, 501] width 14 height 13
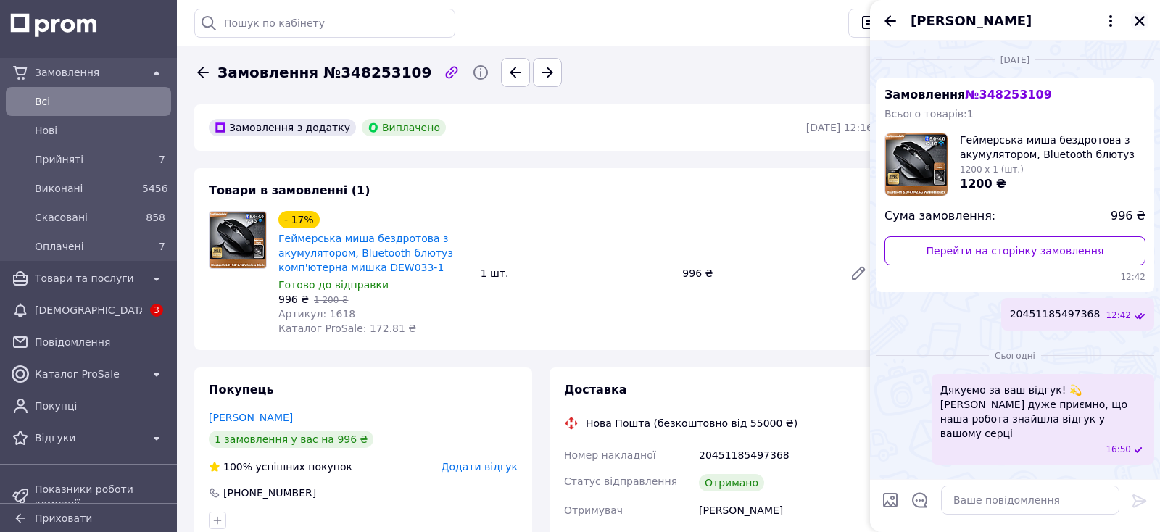
click at [1140, 20] on icon "Закрити" at bounding box center [1139, 21] width 13 height 13
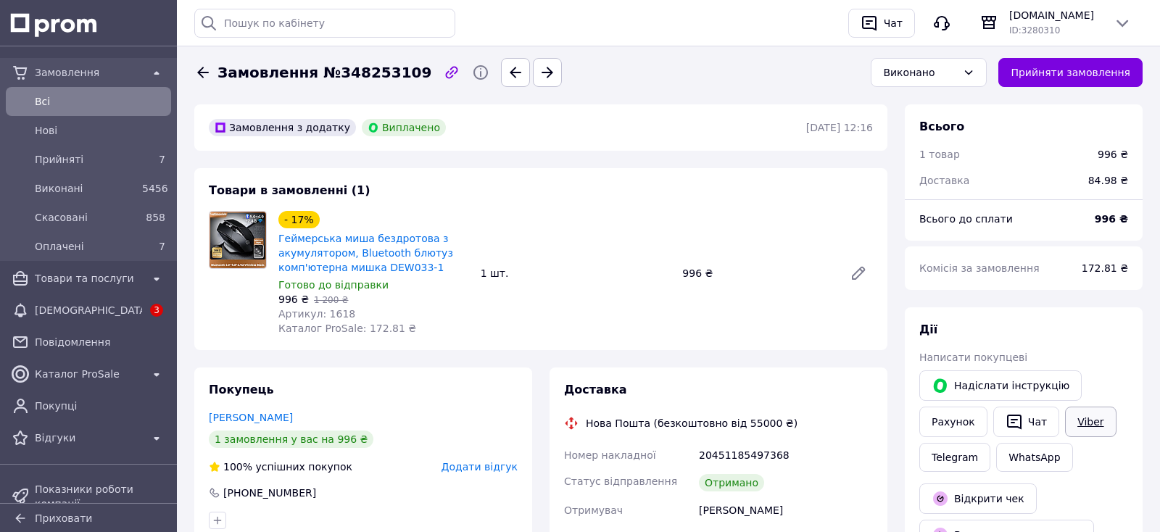
click at [1068, 418] on link "Viber" at bounding box center [1090, 422] width 51 height 30
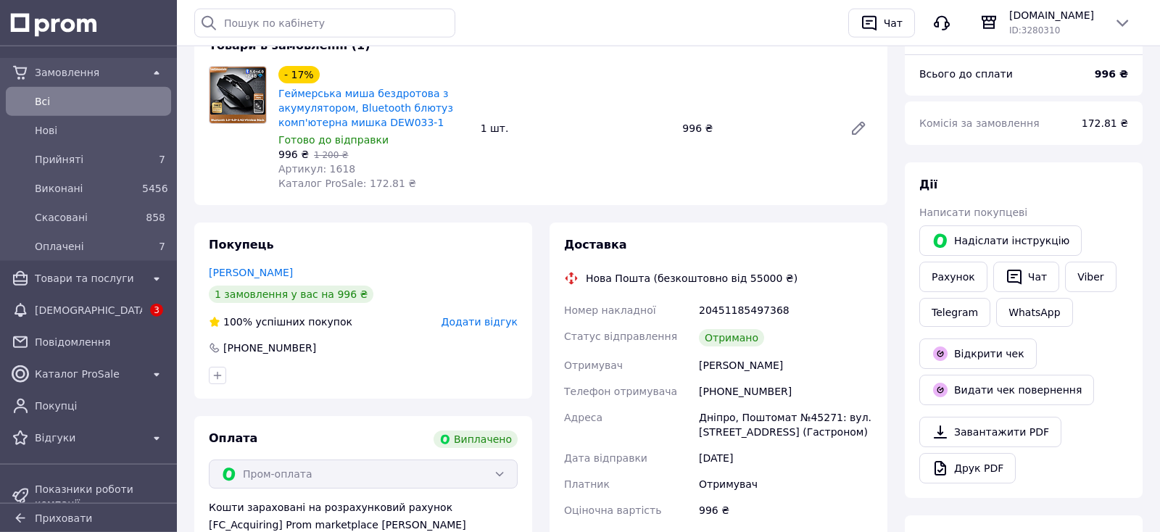
scroll to position [152, 0]
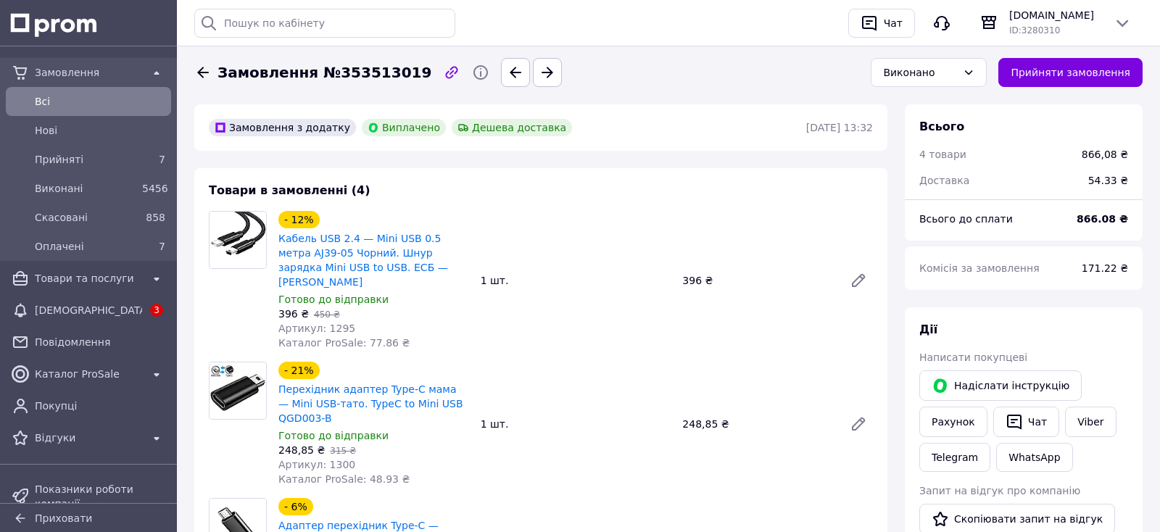
scroll to position [11, 0]
click at [1040, 376] on button "Надіслати інструкцію" at bounding box center [1001, 386] width 162 height 30
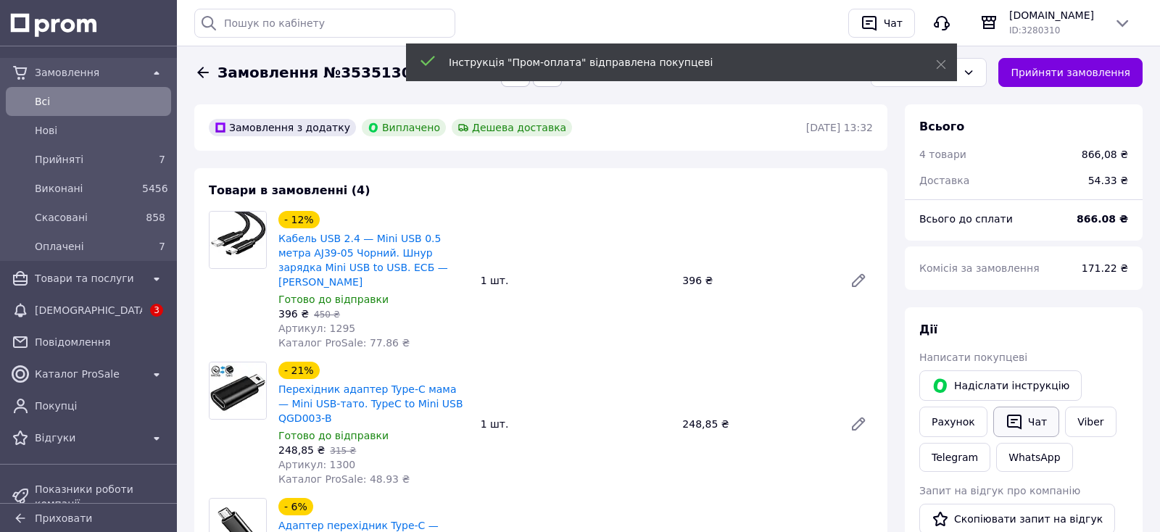
click at [1028, 417] on button "Чат" at bounding box center [1026, 422] width 66 height 30
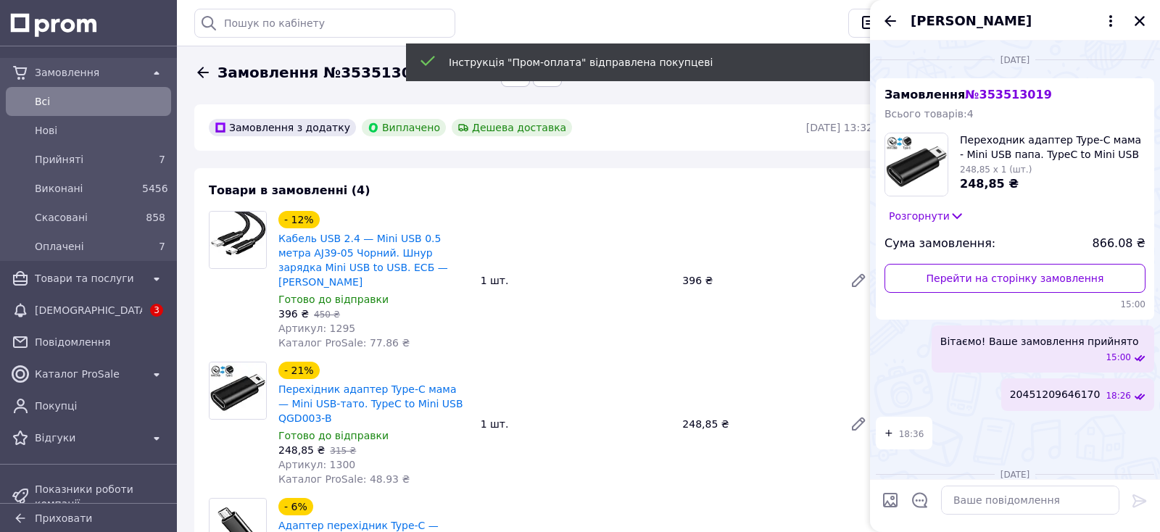
scroll to position [95, 0]
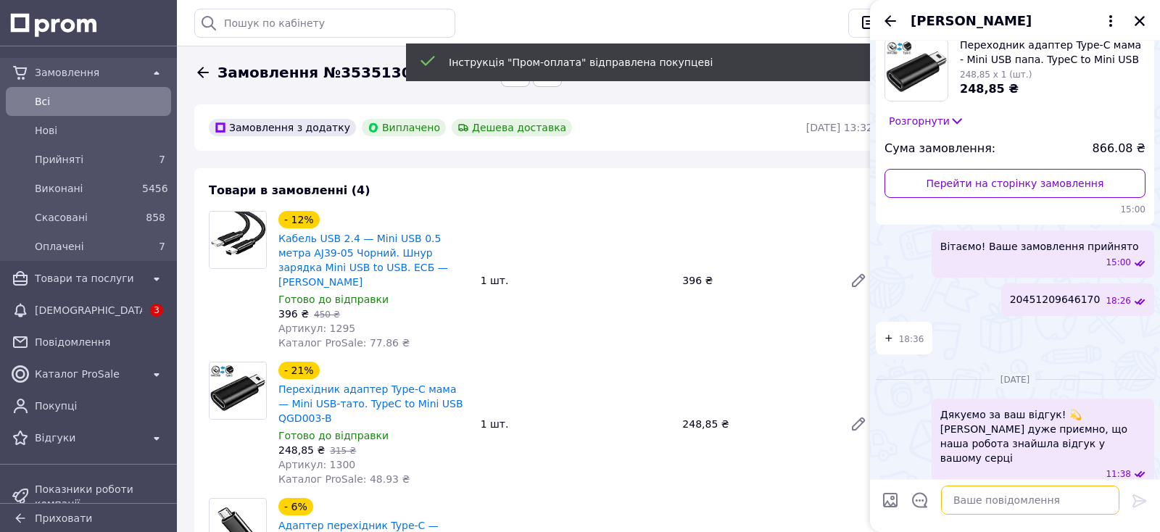
click at [1026, 510] on textarea at bounding box center [1030, 500] width 178 height 29
click at [1139, 18] on icon "Закрити" at bounding box center [1139, 21] width 13 height 13
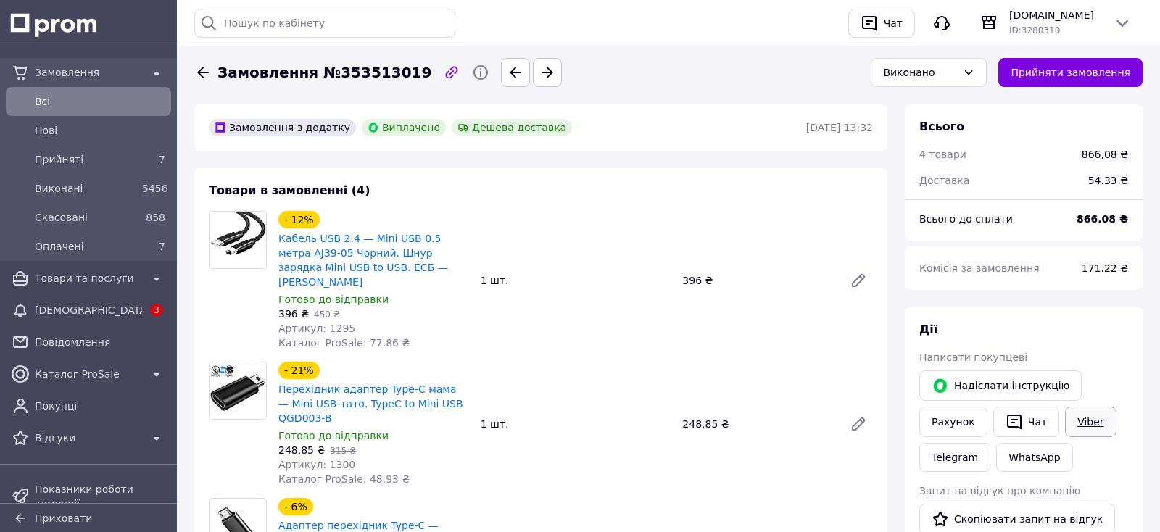
click at [1080, 419] on link "Viber" at bounding box center [1090, 422] width 51 height 30
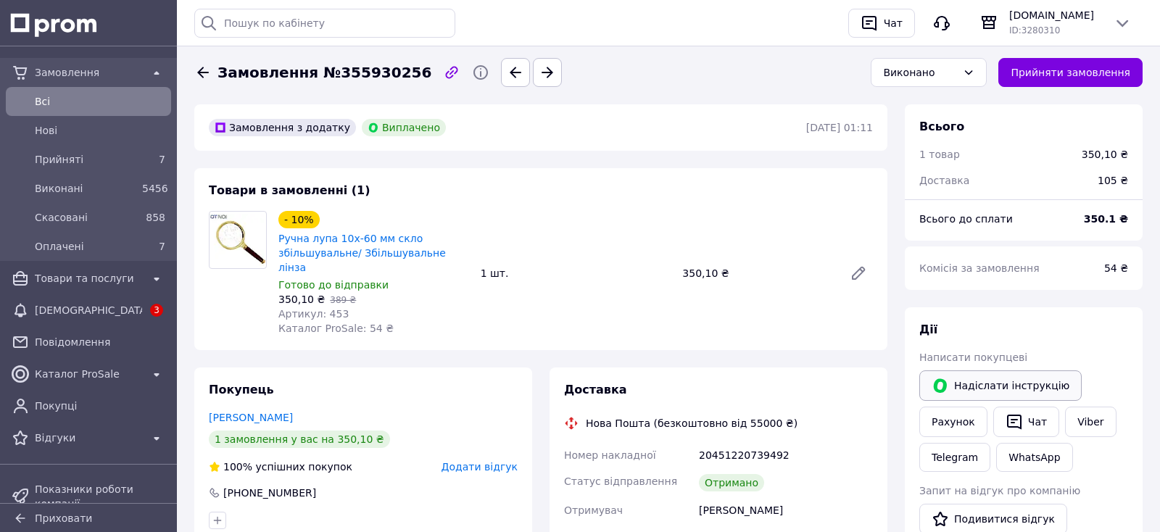
click at [971, 378] on button "Надіслати інструкцію" at bounding box center [1001, 386] width 162 height 30
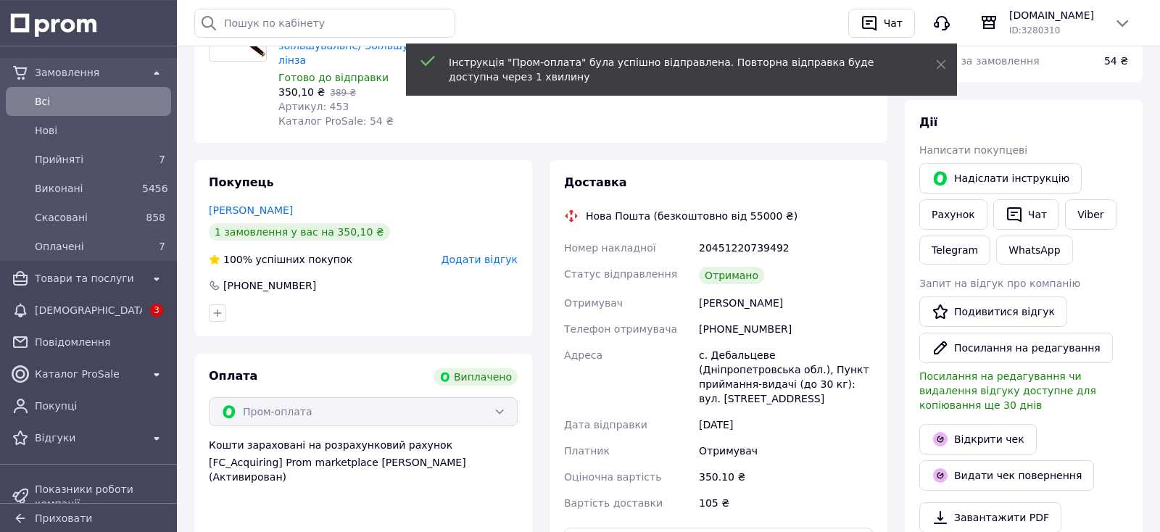
scroll to position [228, 0]
